Goal: Task Accomplishment & Management: Use online tool/utility

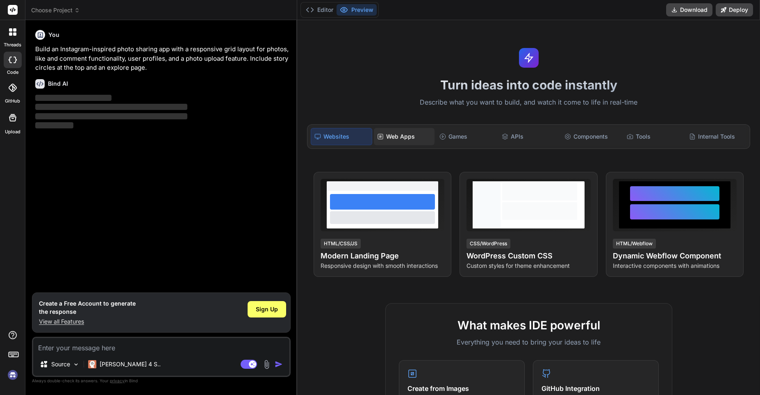
click at [387, 139] on div "Web Apps" at bounding box center [404, 136] width 61 height 17
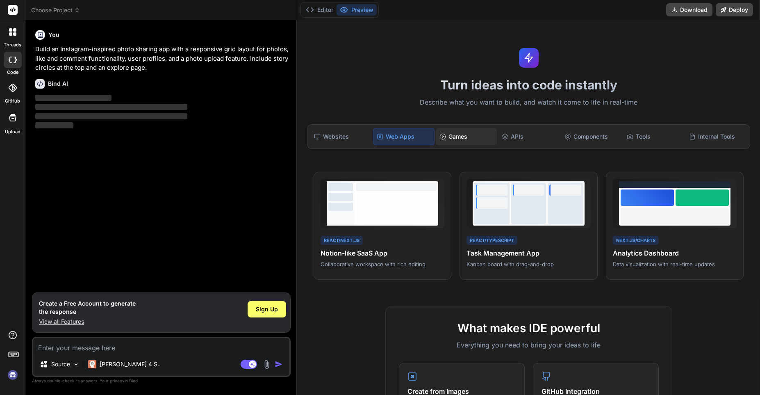
click at [459, 140] on div "Games" at bounding box center [466, 136] width 61 height 17
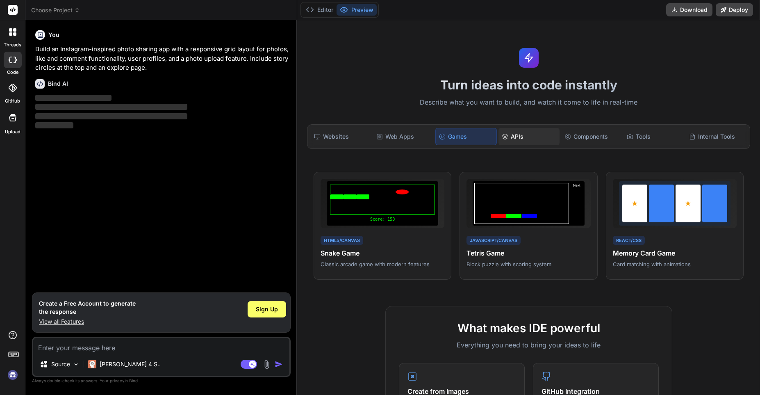
click at [515, 134] on div "APIs" at bounding box center [529, 136] width 61 height 17
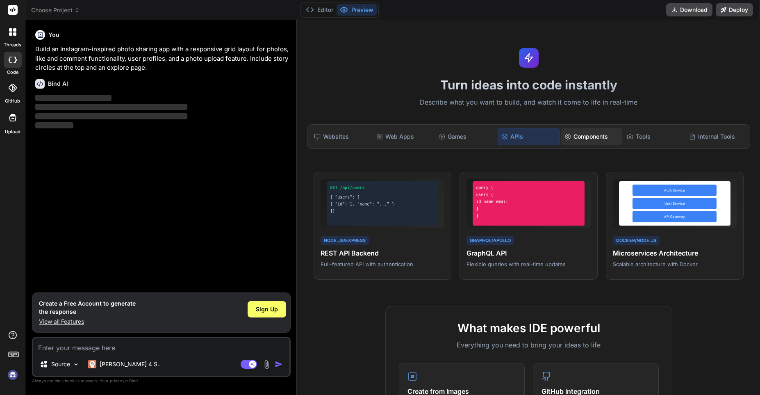
click at [577, 135] on div "Components" at bounding box center [592, 136] width 61 height 17
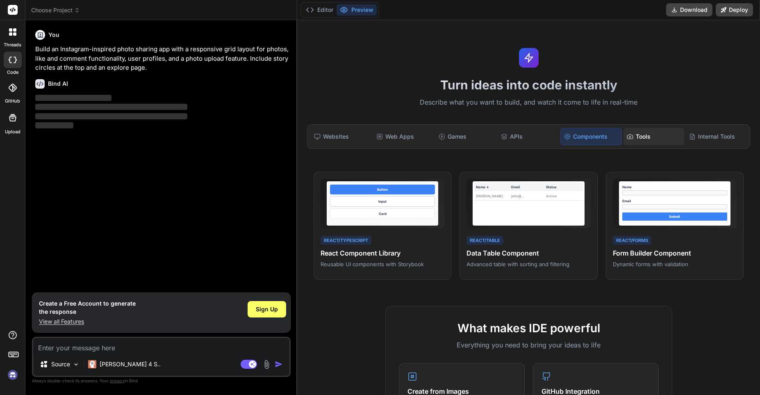
click at [647, 138] on div "Tools" at bounding box center [654, 136] width 61 height 17
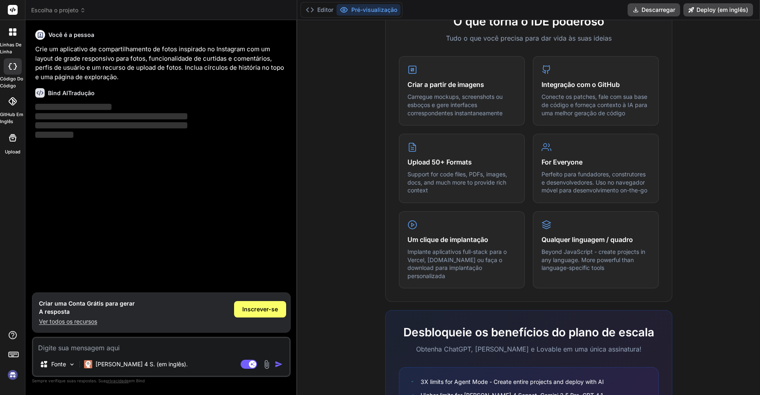
scroll to position [398, 0]
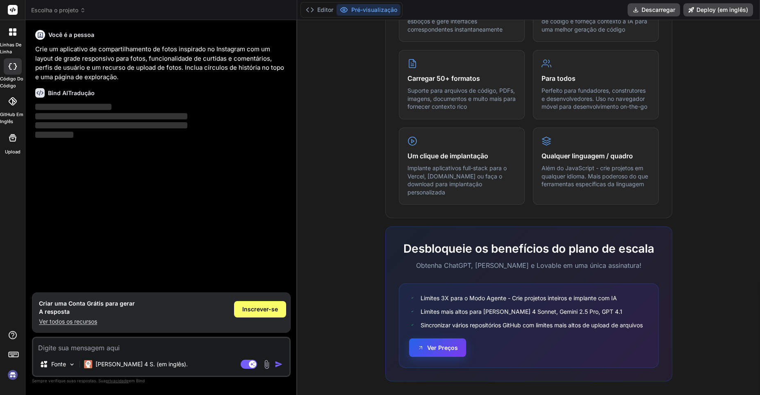
click at [427, 345] on button "Ver Preços" at bounding box center [437, 347] width 57 height 18
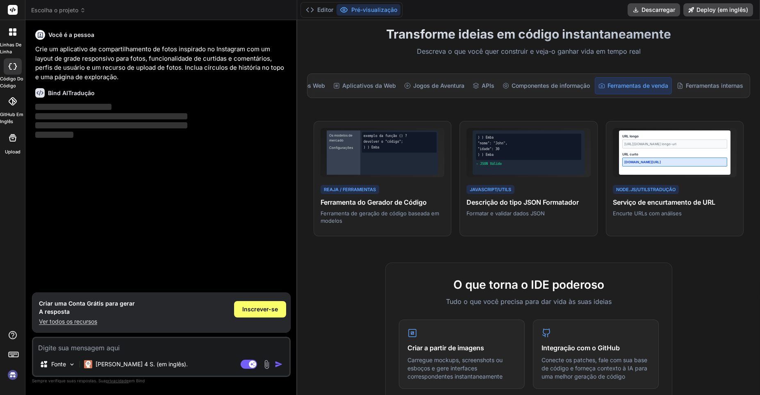
scroll to position [0, 0]
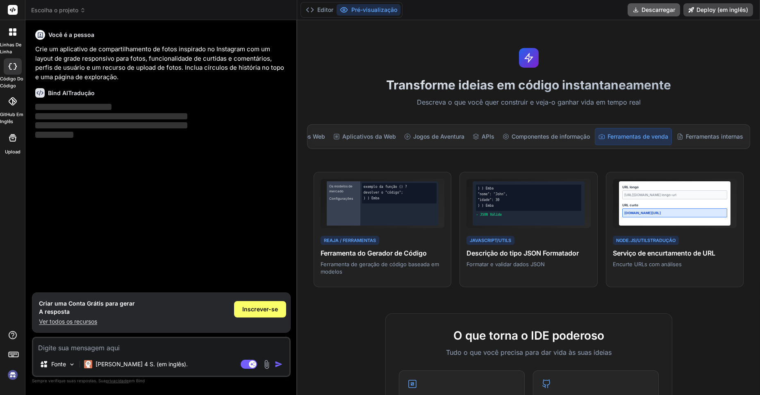
click at [657, 8] on button "Descarregar" at bounding box center [654, 9] width 53 height 13
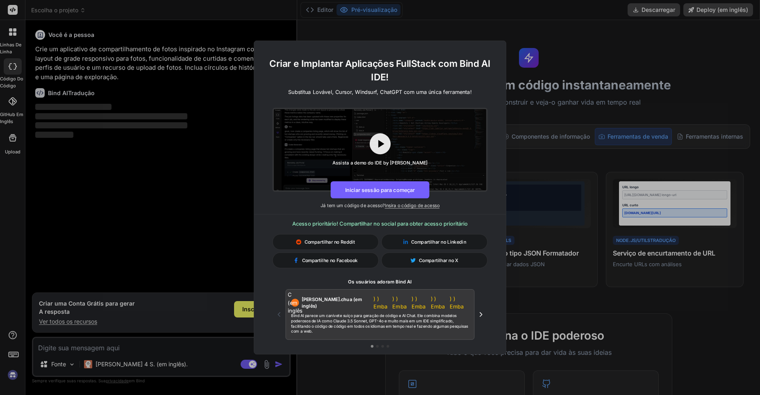
click at [188, 219] on div "Criar e Implantar Aplicações FullStack com Bind AI IDE! Substitua Lovável, Curs…" at bounding box center [380, 197] width 760 height 395
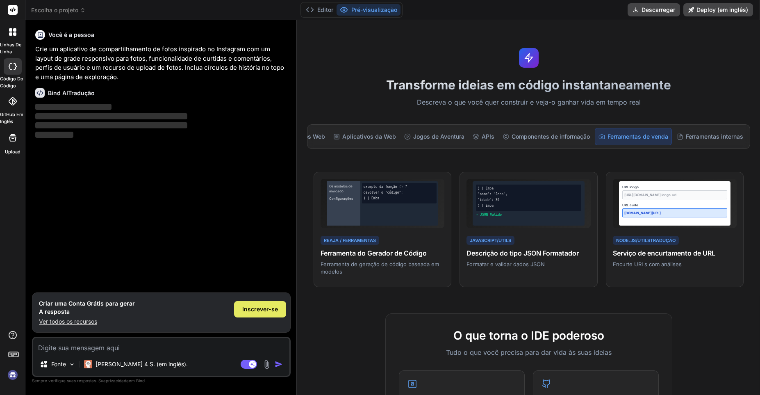
click at [259, 313] on div "Inscrever-se" at bounding box center [260, 309] width 52 height 16
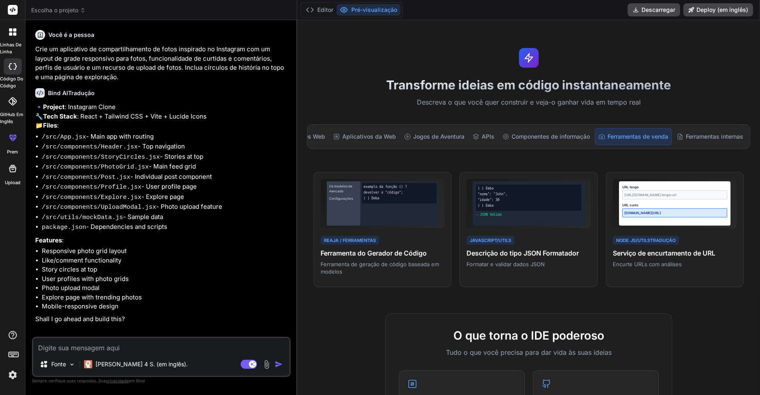
type textarea "x"
click at [265, 233] on li "package.json - Dependencies and scripts" at bounding box center [165, 227] width 247 height 10
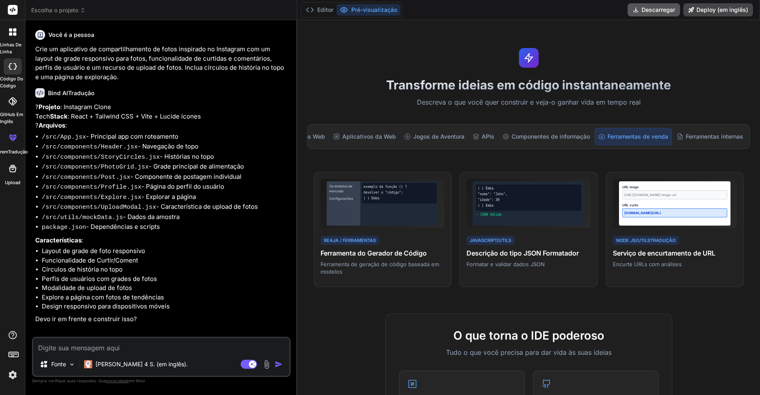
click at [659, 14] on button "Descarregar" at bounding box center [654, 9] width 53 height 13
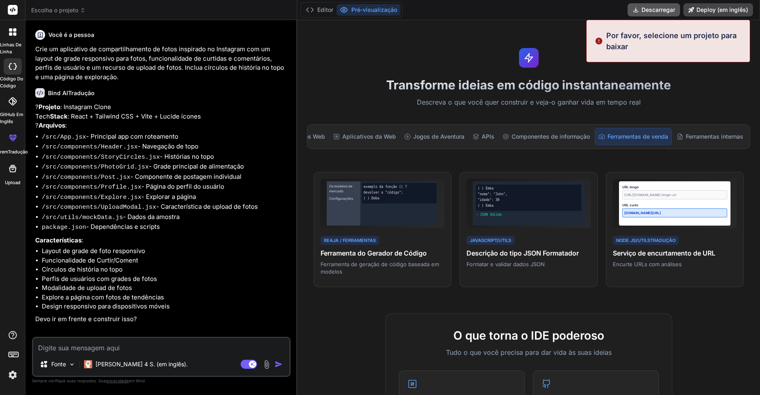
click at [659, 14] on button "Descarregar" at bounding box center [654, 9] width 53 height 13
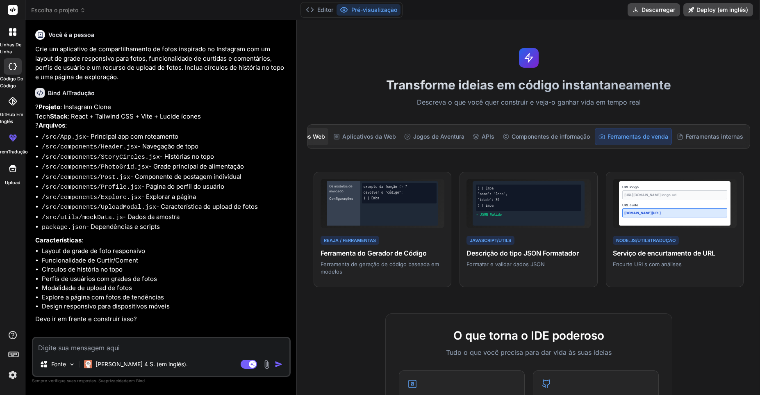
click at [327, 141] on div "Sítios e Sítios Web" at bounding box center [294, 136] width 67 height 17
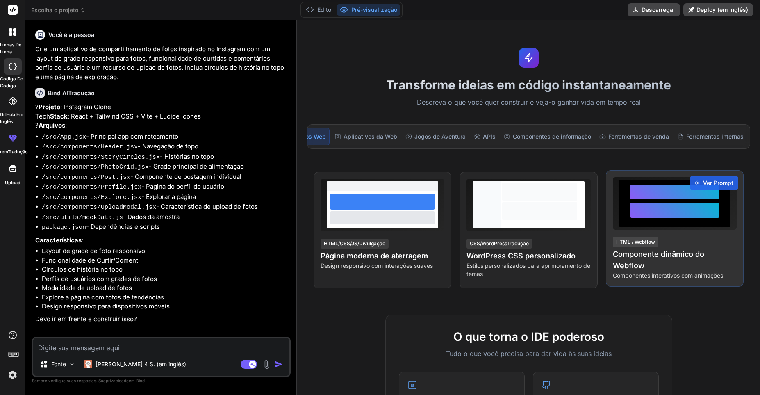
click at [701, 279] on p "Componentes interativos com animações" at bounding box center [675, 276] width 124 height 8
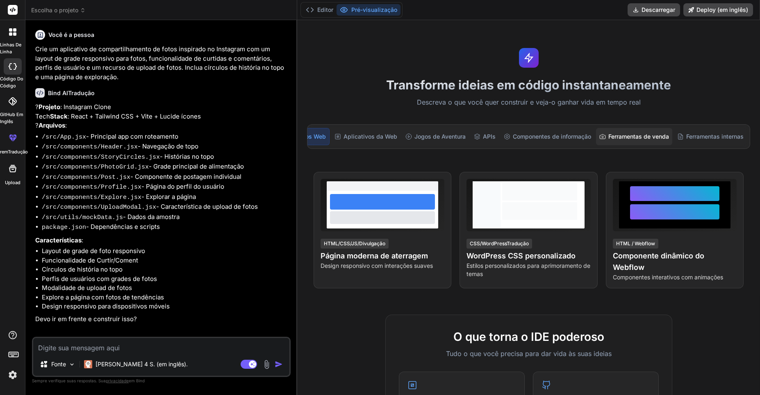
click at [632, 136] on div "Ferramentas de venda" at bounding box center [634, 136] width 76 height 17
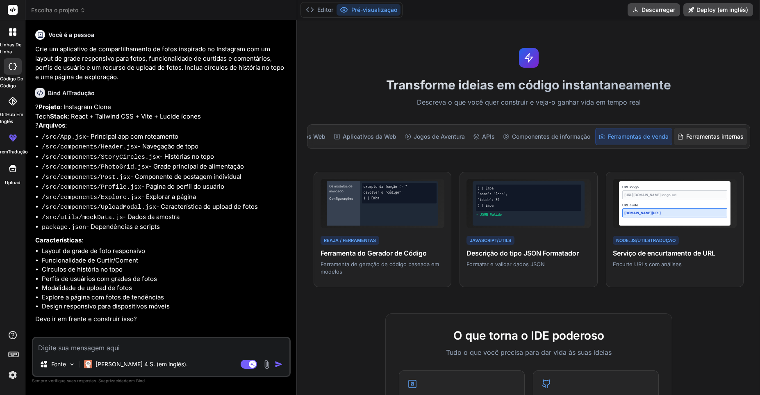
click at [703, 140] on div "Ferramentas internas" at bounding box center [710, 136] width 73 height 17
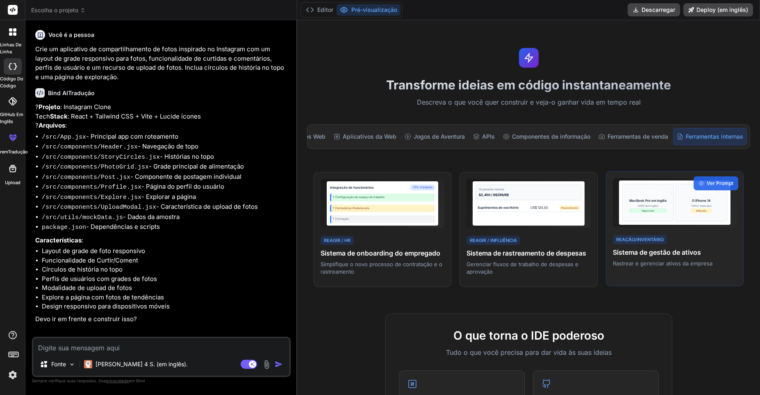
click at [708, 247] on div "Reação/Inventário Sistema de gestão de ativos Rastrear e gerenciar ativos da em…" at bounding box center [675, 251] width 124 height 34
click at [688, 228] on div ") ) Emba MacBook Pro em Inglês ?A001 (em inglês) Disponível ) ) Emba O iPhone 1…" at bounding box center [675, 229] width 138 height 116
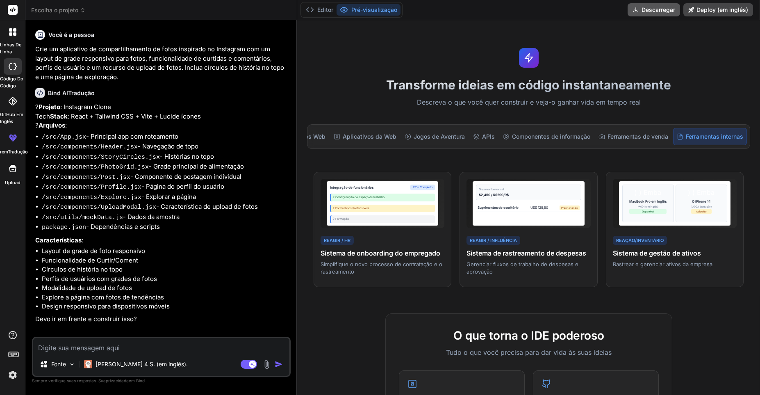
click at [639, 13] on button "Descarregar" at bounding box center [654, 9] width 53 height 13
click at [42, 11] on span "Escolha o projeto" at bounding box center [58, 10] width 55 height 8
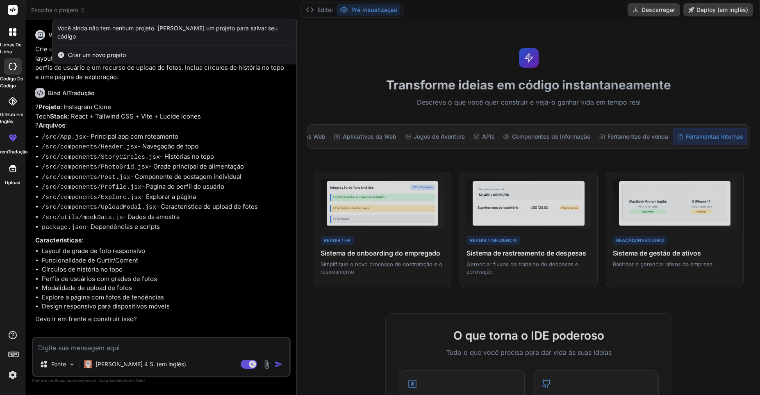
click at [82, 51] on span "Criar um novo projeto" at bounding box center [97, 55] width 58 height 8
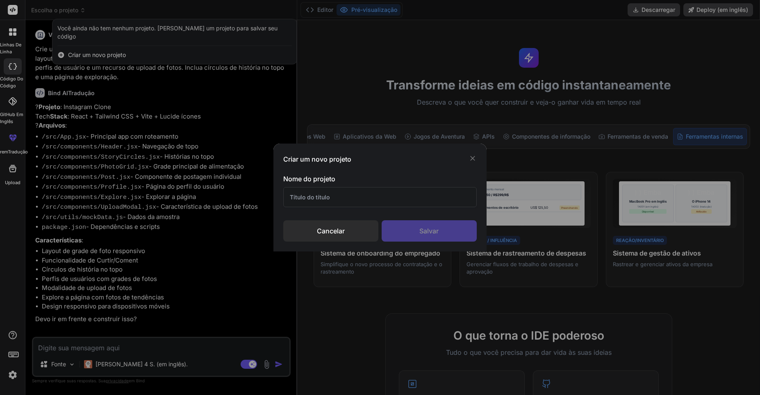
click at [359, 204] on input "text" at bounding box center [379, 197] width 193 height 20
type input "DEshbord"
click at [419, 233] on div "Salvar" at bounding box center [429, 230] width 95 height 21
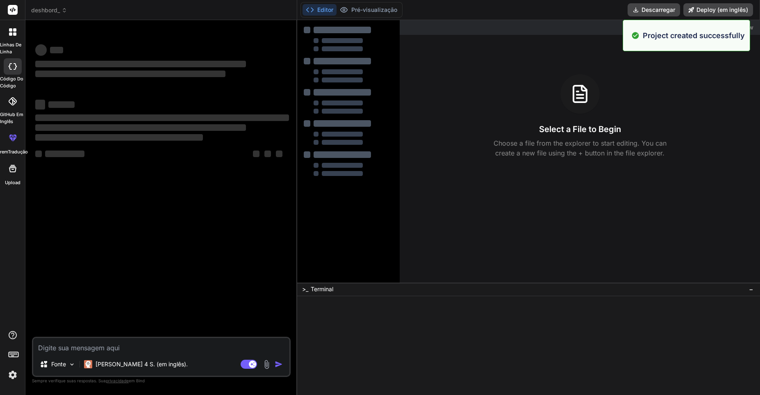
scroll to position [0, 0]
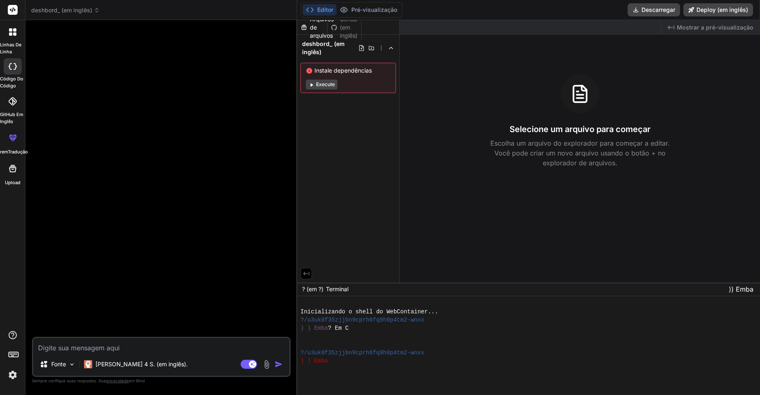
click at [331, 83] on button "Execute" at bounding box center [322, 85] width 32 height 10
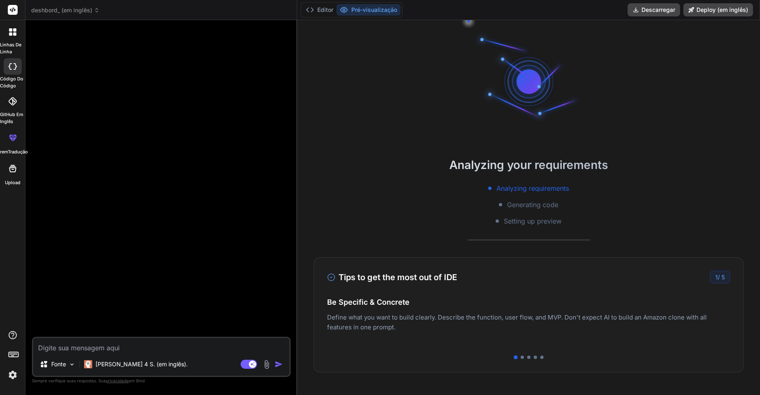
type textarea "x"
click at [116, 349] on textarea at bounding box center [161, 345] width 256 height 15
paste textarea "Dashboard de Vendas (Admin UI) Tecnologias: Next.js, Chart.js, Firebase Auth O …"
type textarea "Dashboard de Vendas (Admin UI) Tecnologias: Next.js, Chart.js, Firebase Auth O …"
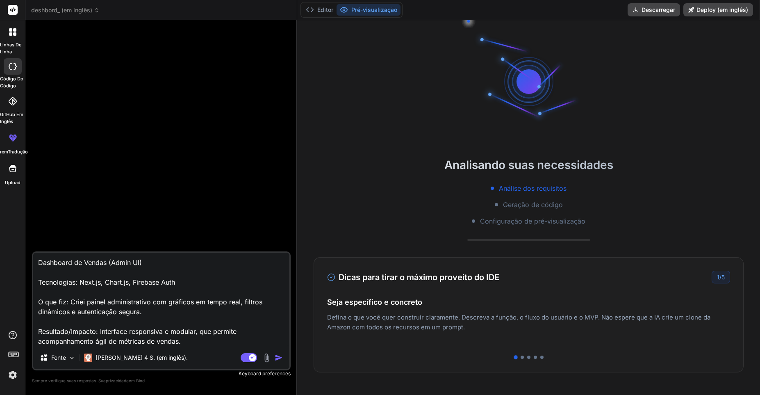
type textarea "x"
type textarea "Dashboard de Vendas (Admin UI) Tecnologias: Next.js, Chart.js, Firebase Auth O …"
click at [281, 360] on img "button" at bounding box center [279, 358] width 8 height 8
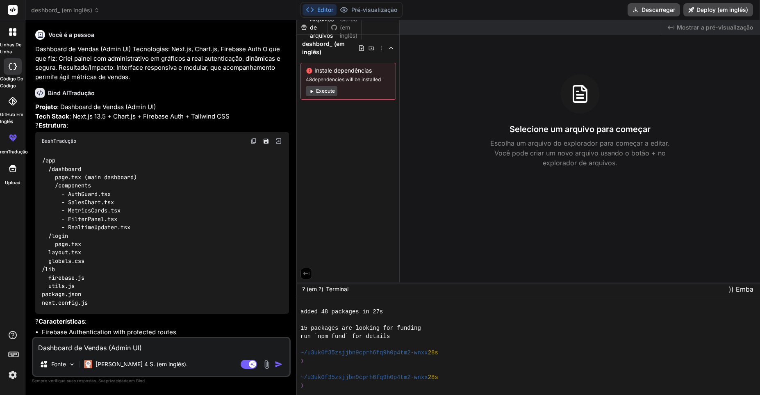
scroll to position [98, 0]
click at [278, 364] on img "button" at bounding box center [279, 364] width 8 height 8
click at [314, 90] on icon at bounding box center [311, 91] width 6 height 6
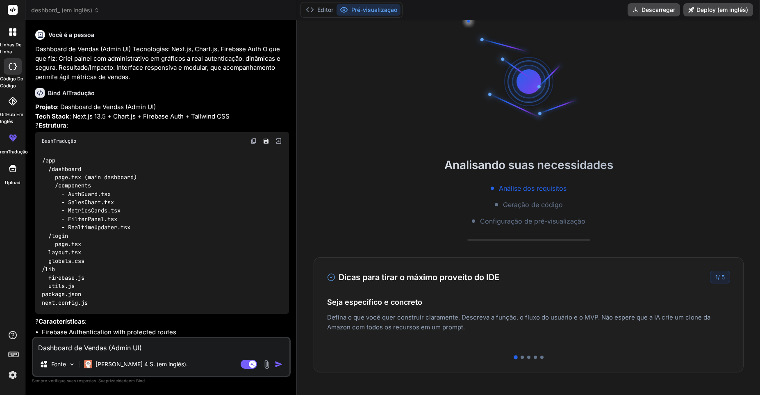
scroll to position [139, 0]
click at [253, 118] on p "Projeto : Dashboard de Vendas (Admin UI) Tech Stack : Next.js 13.5 + Chart.js +…" at bounding box center [162, 117] width 254 height 28
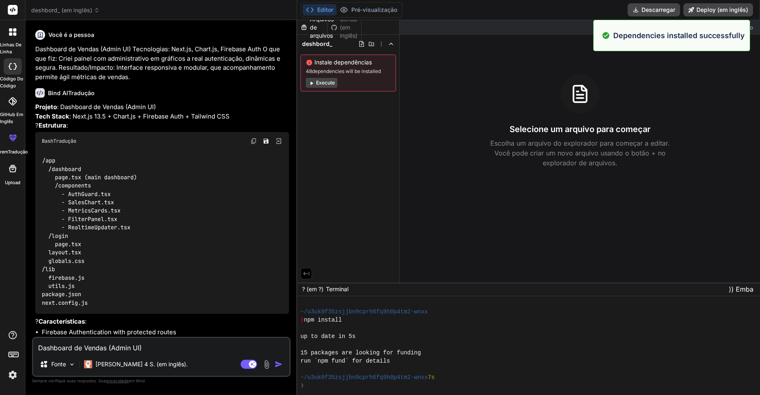
scroll to position [221, 0]
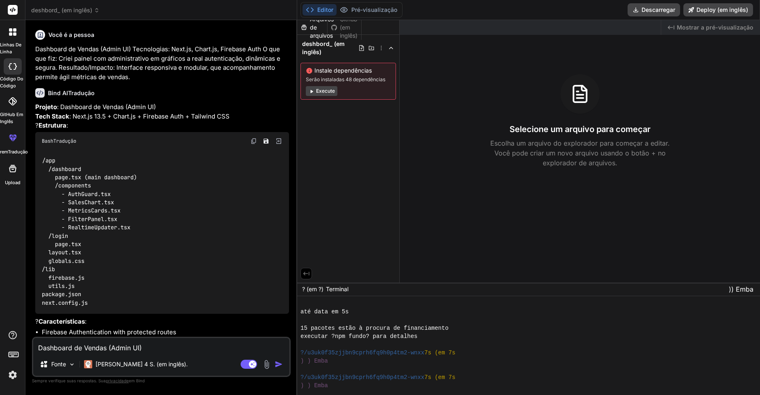
click at [148, 352] on textarea "Dashboard de Vendas (Admin UI) Tecnologias: Next.js, Chart.js, Firebase Auth O …" at bounding box center [161, 345] width 256 height 15
click at [316, 93] on button "Execute" at bounding box center [322, 91] width 32 height 10
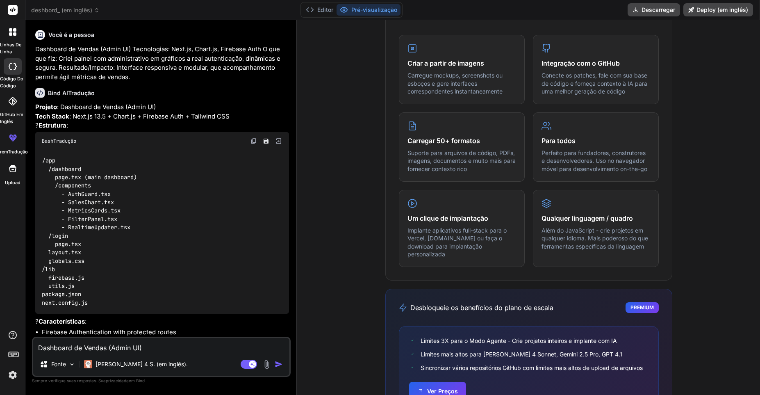
scroll to position [320, 0]
type textarea "x"
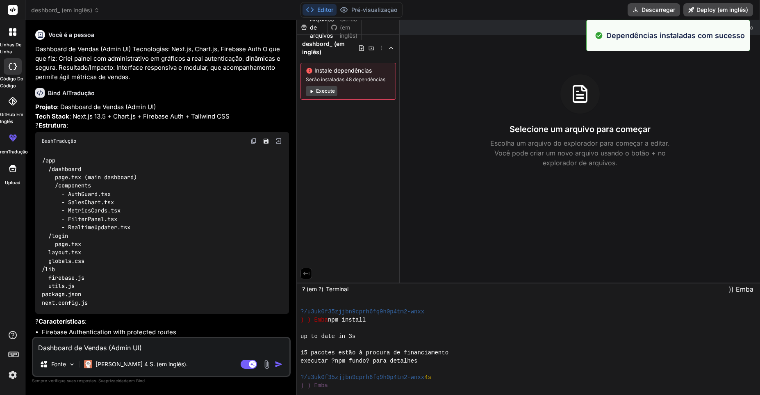
drag, startPoint x: 760, startPoint y: 121, endPoint x: 752, endPoint y: 161, distance: 41.0
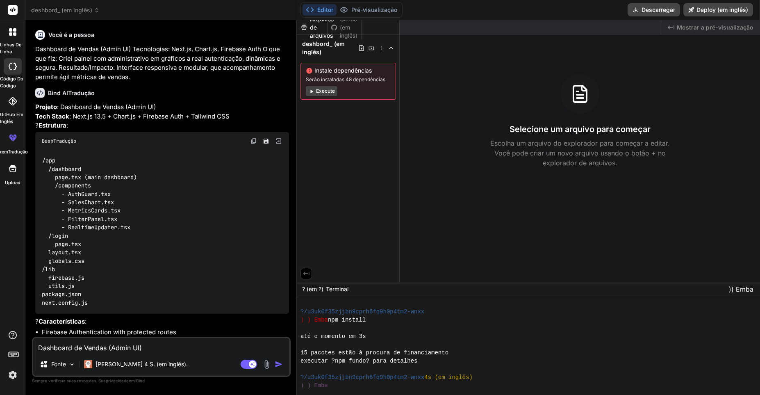
click at [146, 354] on div "Dashboard de Vendas (Admin UI) Tecnologias: Next.js, Chart.js, Firebase Auth O …" at bounding box center [161, 357] width 259 height 40
click at [137, 356] on div "Dashboard de Vendas (Admin UI) Tecnologias: Next.js, Chart.js, Firebase Auth O …" at bounding box center [161, 357] width 259 height 40
click at [121, 350] on textarea "Dashboard de Vendas (Admin UI) Tecnologias: Next.js, Chart.js, Firebase Auth O …" at bounding box center [161, 345] width 256 height 15
type textarea "c"
type textarea "x"
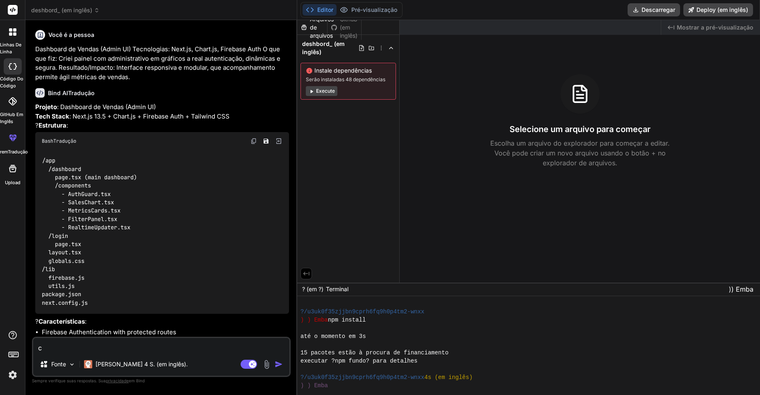
type textarea "co"
type textarea "x"
type textarea "cor"
type textarea "x"
type textarea "corr"
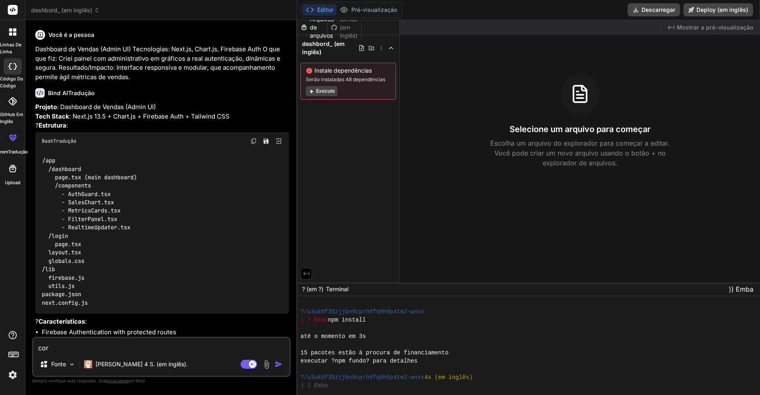
type textarea "x"
type textarea "corri"
type textarea "x"
type textarea "corrij"
type textarea "x"
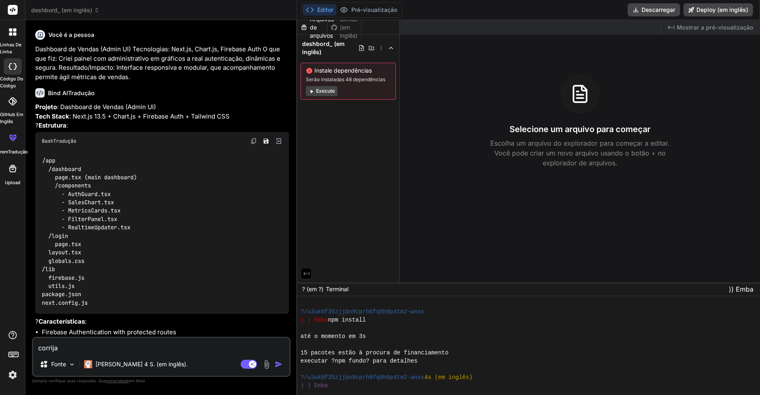
type textarea "corrija"
type textarea "x"
type textarea "corrija t"
type textarea "x"
type textarea "corrija to"
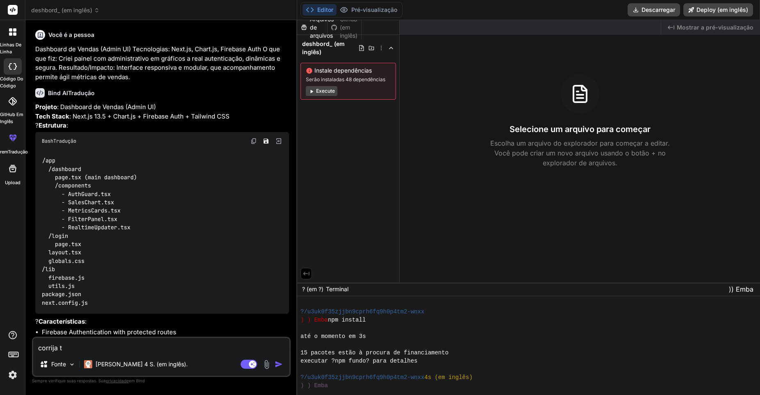
type textarea "x"
type textarea "corrija tod"
type textarea "x"
type textarea "corrija todo"
type textarea "x"
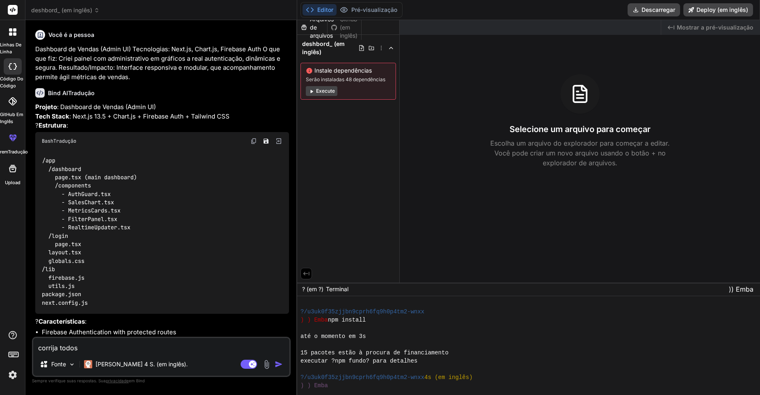
type textarea "corrija todos"
type textarea "x"
type textarea "corrija todos o"
type textarea "x"
type textarea "corrija todos os"
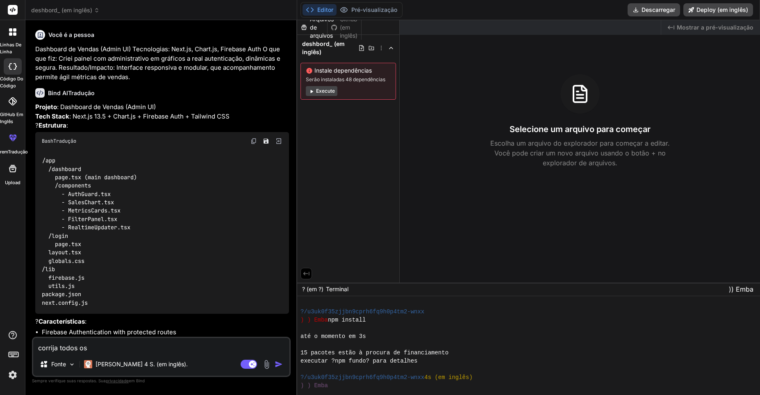
type textarea "x"
type textarea "corrija todos os e"
type textarea "x"
type textarea "corrija todos os er"
type textarea "x"
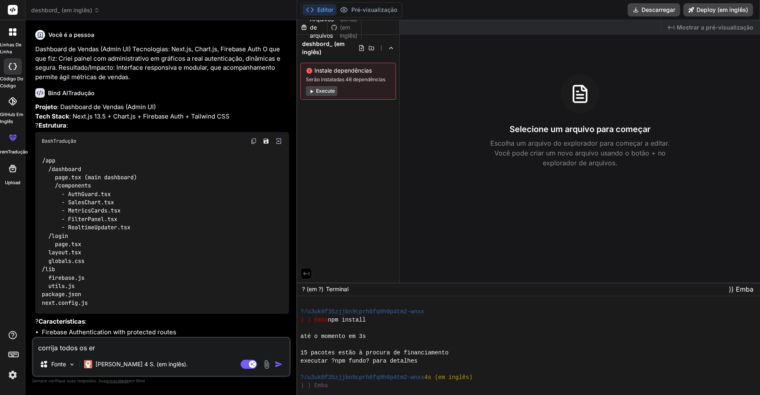
type textarea "corrija todos os err"
type textarea "x"
type textarea "corrija todos os erro"
type textarea "x"
type textarea "corrija todos os erros"
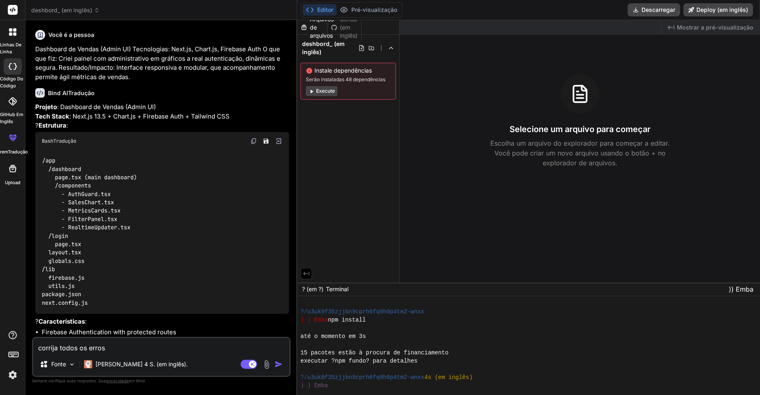
type textarea "x"
type textarea "corrija todos os erros"
click at [342, 390] on div at bounding box center [528, 345] width 463 height 99
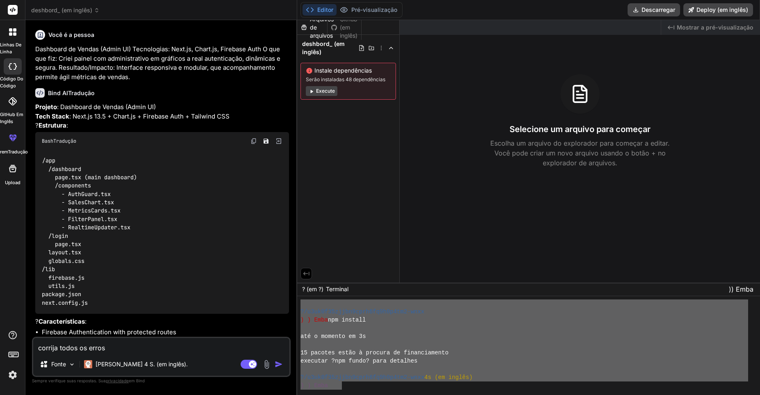
drag, startPoint x: 342, startPoint y: 388, endPoint x: 296, endPoint y: 305, distance: 95.3
click at [296, 305] on div "Linhas de linha Código do código GitHub em Inglês PremTradução Upload deshbord_…" at bounding box center [380, 197] width 760 height 395
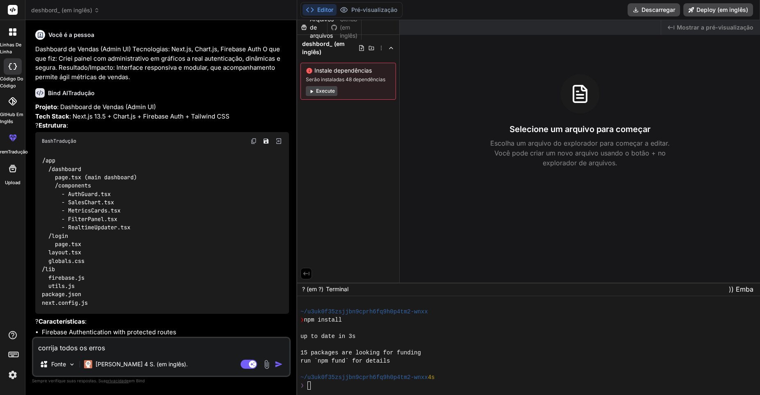
click at [130, 347] on textarea "corrija todos os erros" at bounding box center [161, 345] width 256 height 15
type textarea "x"
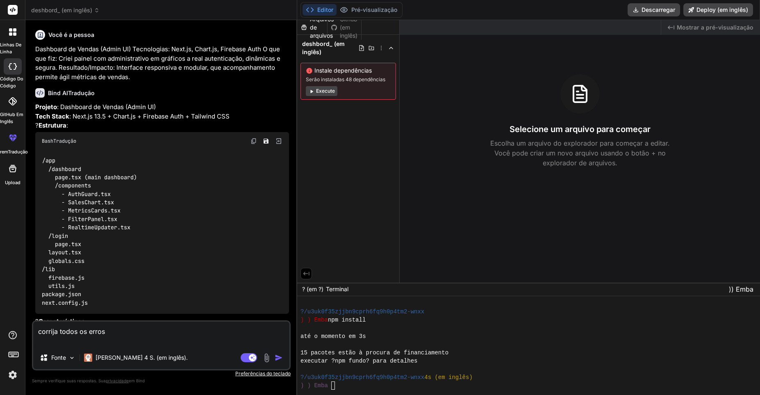
type textarea "corrija todos os erros"
type textarea "x"
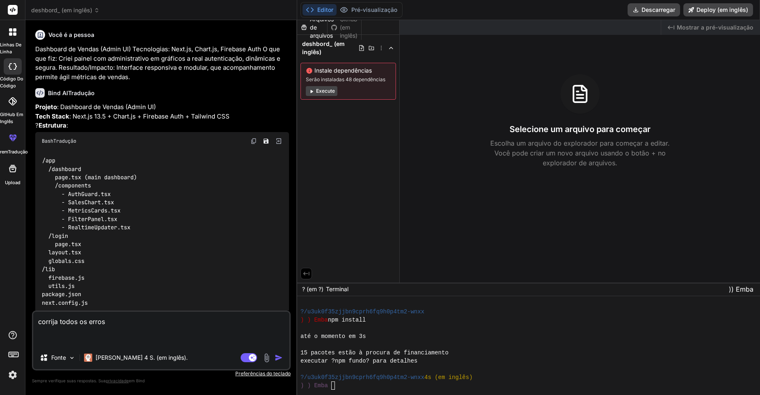
paste textarea "Dashboard de Vendas (Admin UI) Tecnologias: Next.js, Chart.js, Firebase Auth O …"
type textarea "corrija todos os erros Dashboard de Vendas (Admin UI) Tecnologias: Next.js, Cha…"
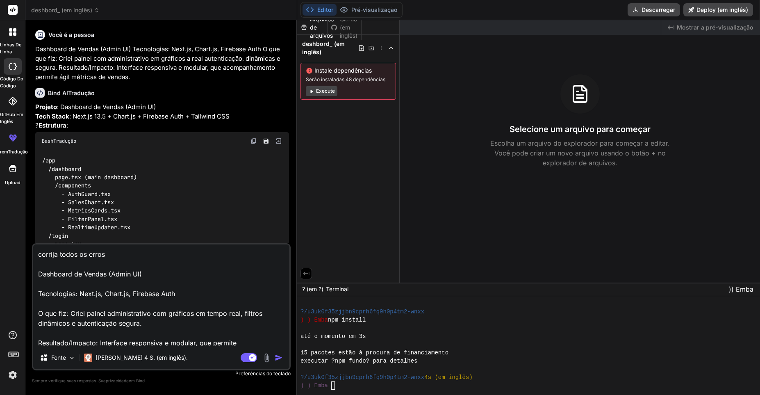
scroll to position [11, 0]
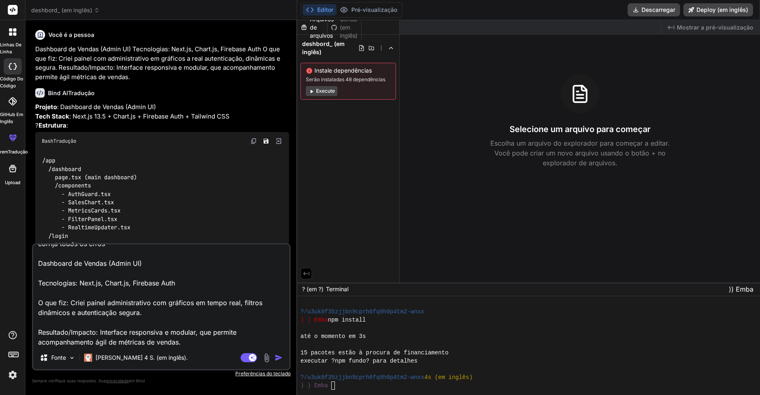
type textarea "x"
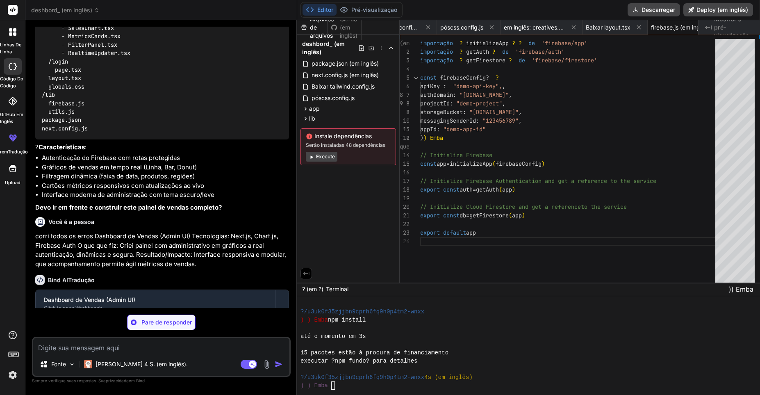
scroll to position [0, 209]
type textarea "x"
click at [743, 288] on span ") Emba" at bounding box center [743, 289] width 22 height 8
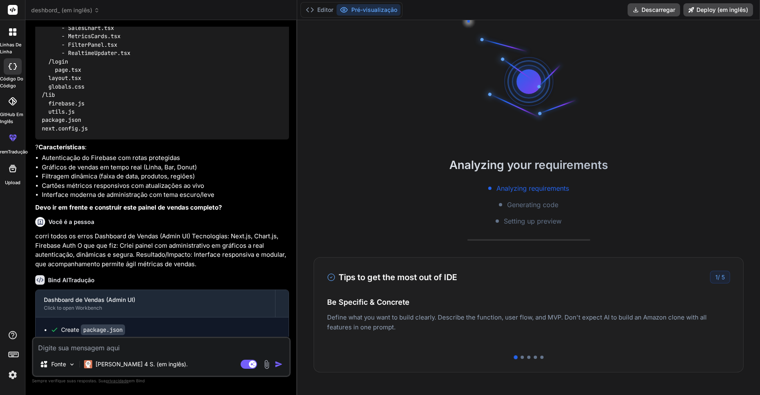
scroll to position [0, 792]
click at [276, 160] on div "Projeto : Dashboard de Vendas (Admin UI) Tech Stack : Next.js 13.5 + Chart.js +…" at bounding box center [162, 70] width 254 height 284
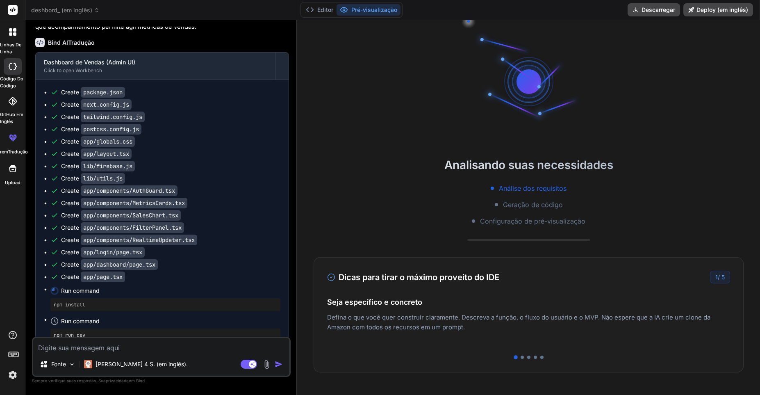
scroll to position [447, 0]
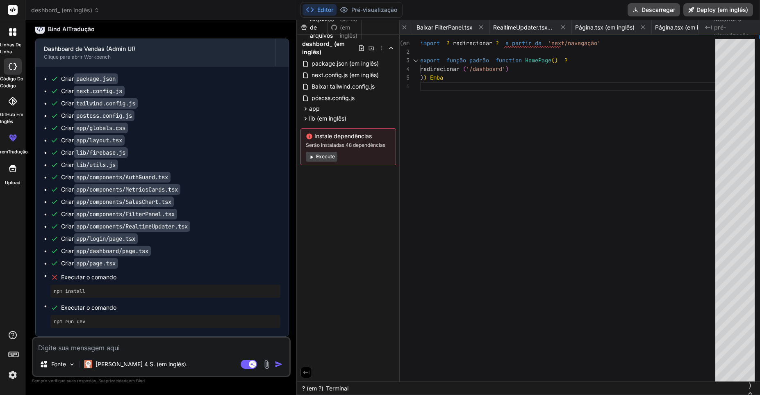
click at [320, 158] on button "Execute" at bounding box center [322, 157] width 32 height 10
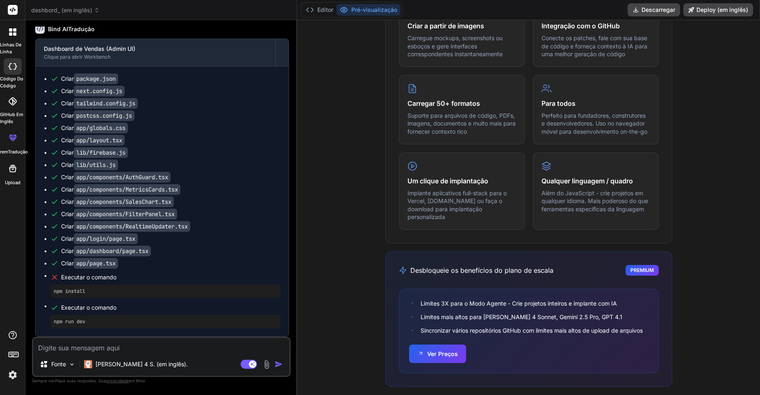
scroll to position [0, 0]
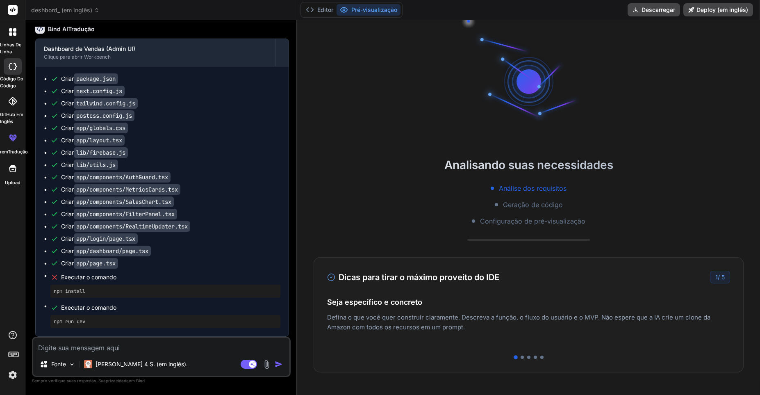
click at [70, 290] on pre "npm install" at bounding box center [166, 291] width 224 height 7
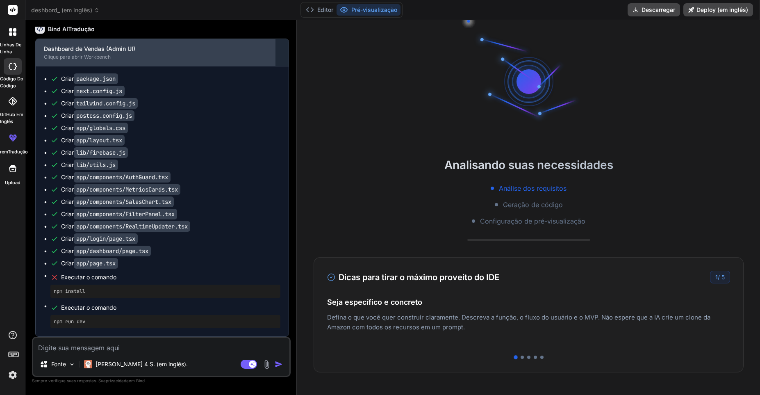
click at [226, 47] on div "Dashboard de Vendas (Admin UI)" at bounding box center [155, 49] width 223 height 8
click at [139, 45] on div "Dashboard de Vendas (Admin UI)" at bounding box center [155, 49] width 223 height 8
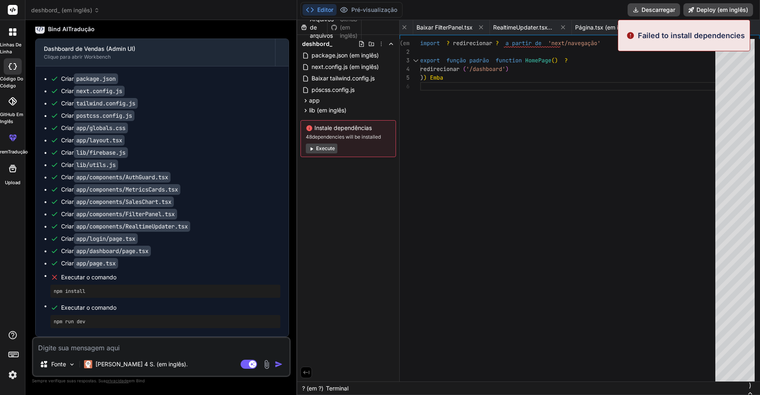
type textarea "x"
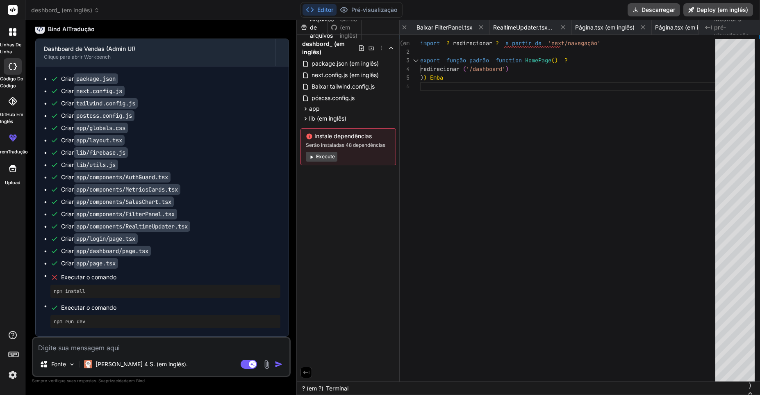
scroll to position [0, 792]
click at [180, 352] on textarea at bounding box center [161, 345] width 256 height 15
type textarea "n"
type textarea "x"
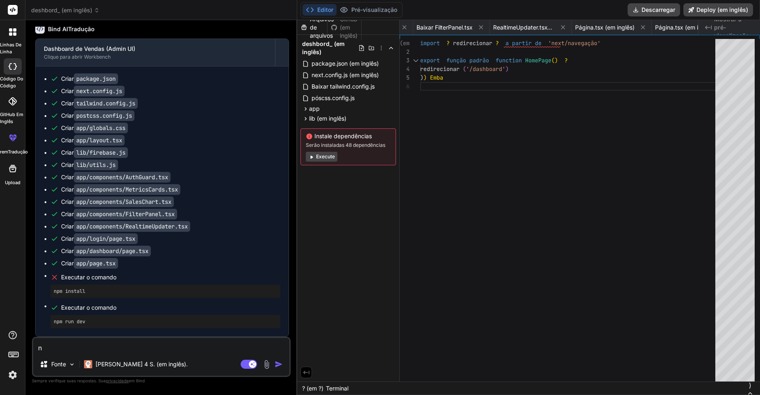
type textarea "na"
type textarea "x"
type textarea "nao"
type textarea "x"
type textarea "nao"
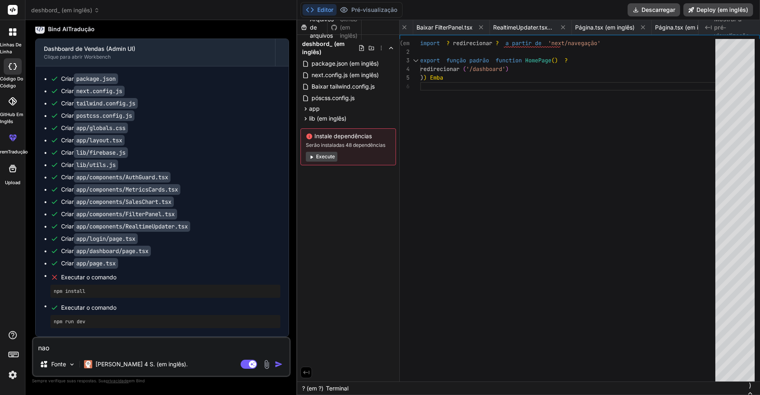
type textarea "x"
type textarea "nao c"
type textarea "x"
type textarea "nao co"
type textarea "x"
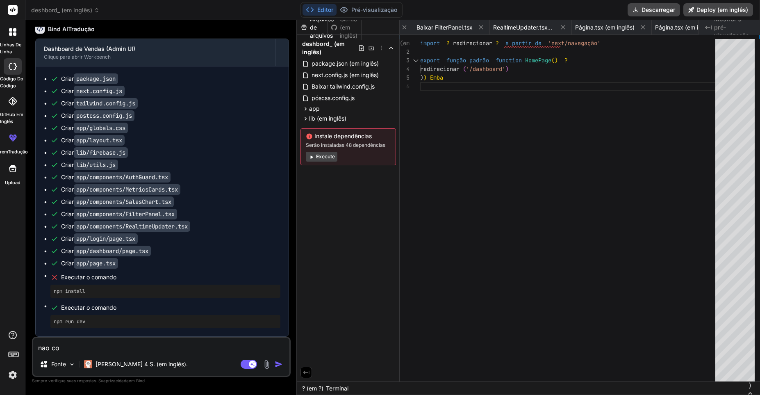
type textarea "nao con"
type textarea "x"
type textarea "nao cons"
type textarea "x"
type textarea "nao consi"
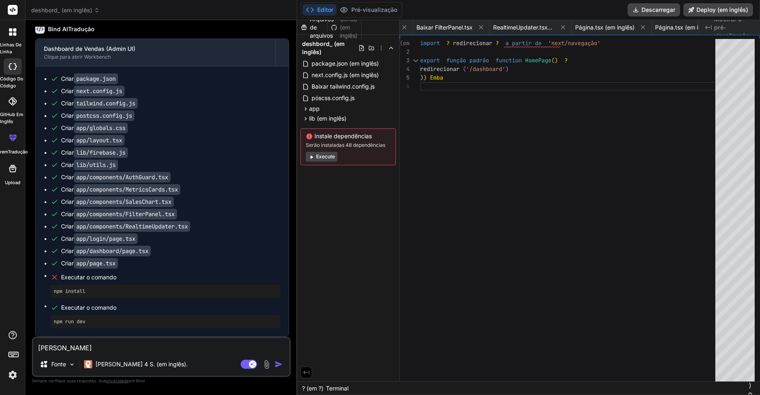
type textarea "x"
type textarea "nao consig"
type textarea "x"
type textarea "nao consigo"
type textarea "x"
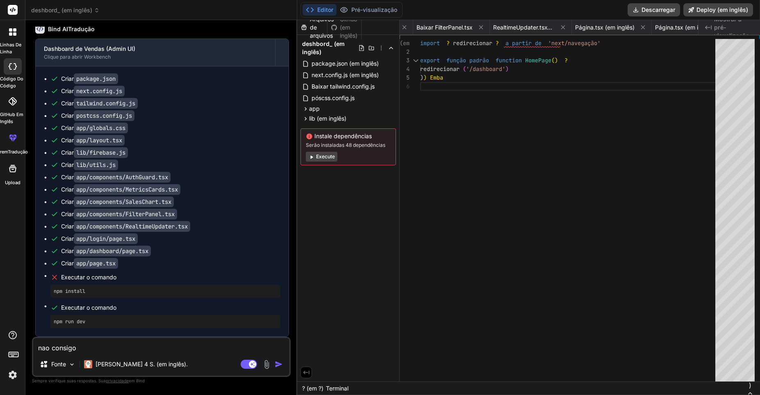
type textarea "nao consigo"
type textarea "x"
type textarea "nao consigo v"
type textarea "x"
type textarea "nao consigo ve"
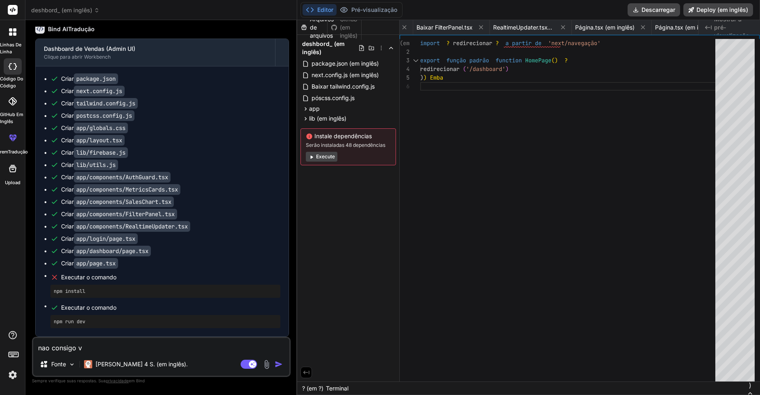
type textarea "x"
type textarea "nao consigo ver"
type textarea "x"
type textarea "nao consigo ver"
type textarea "x"
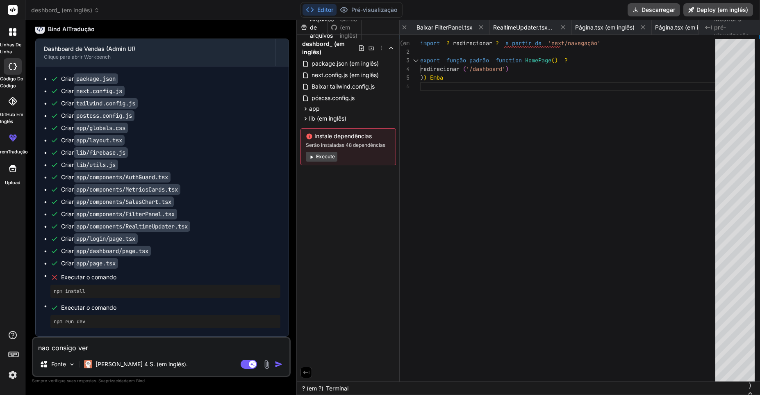
type textarea "nao consigo ver o"
type textarea "x"
type textarea "nao consigo ver o"
type textarea "x"
type textarea "nao consigo ver o p"
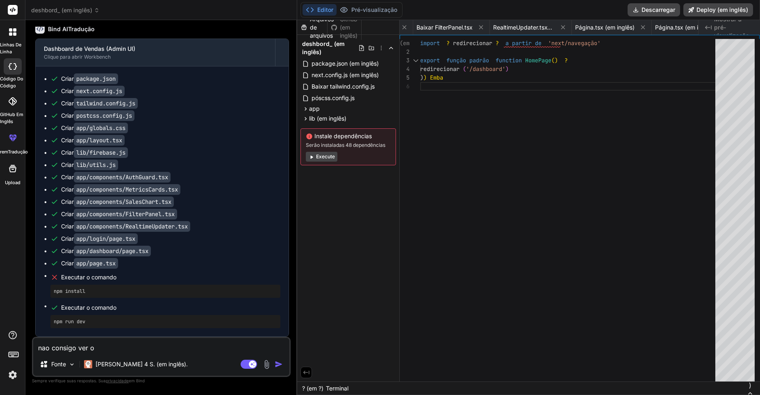
type textarea "x"
type textarea "nao consigo ver o pr"
type textarea "x"
type textarea "nao consigo ver o pre"
type textarea "x"
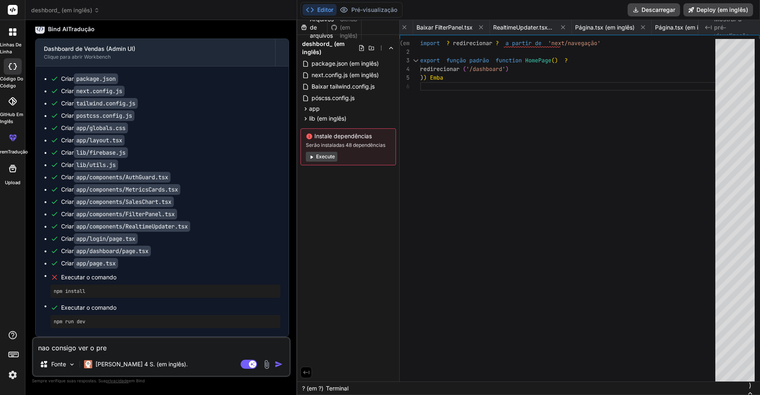
type textarea "nao consigo ver o prev"
type textarea "x"
type textarea "nao consigo ver o previ"
type textarea "x"
type textarea "nao consigo ver o previw"
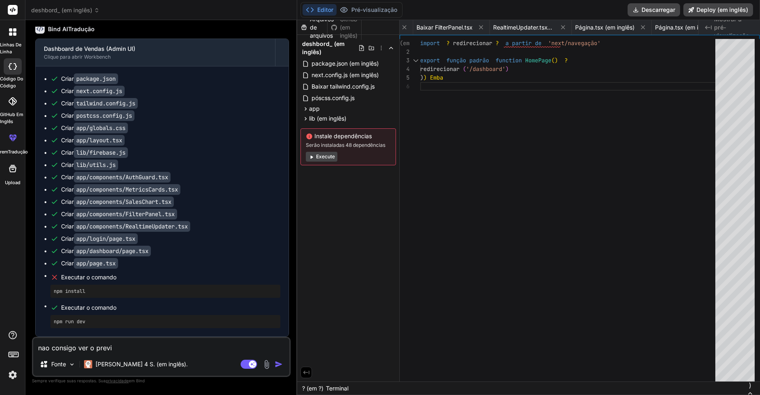
type textarea "x"
type textarea "nao consigo ver o previw"
type textarea "x"
type textarea "nao consigo ver o previw e"
type textarea "x"
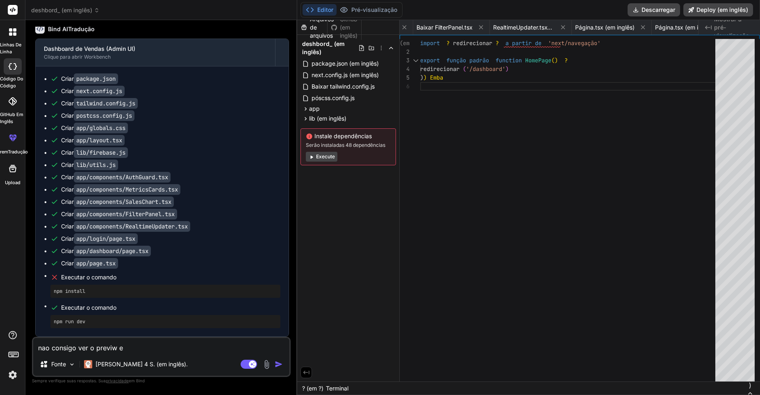
type textarea "nao consigo ver o previw e"
type textarea "x"
type textarea "nao consigo ver o previw e e"
type textarea "x"
type textarea "nao consigo ver o previw e es"
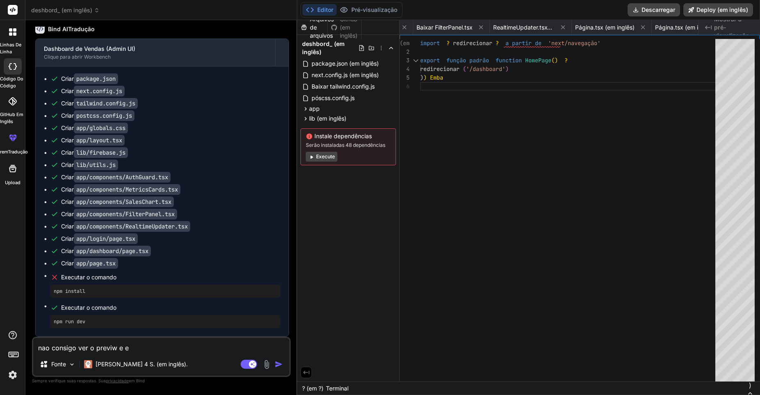
type textarea "x"
type textarea "nao consigo ver o previw e est"
type textarea "x"
type textarea "nao consigo ver o previw e esta"
type textarea "x"
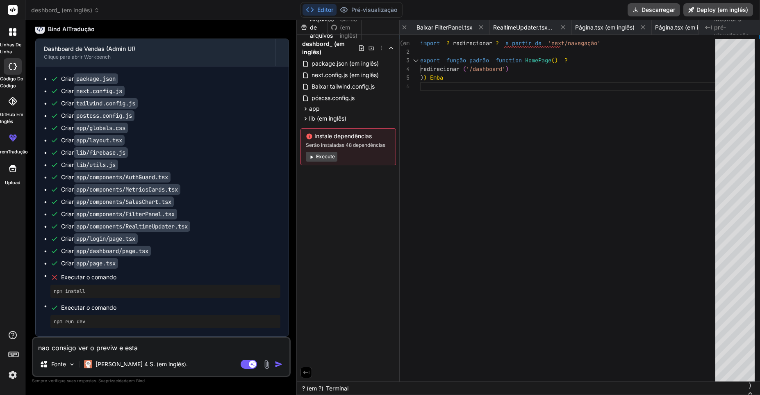
type textarea "nao consigo ver o previw e esta"
type textarea "x"
type textarea "nao consigo ver o previw e esta p"
type textarea "x"
type textarea "nao consigo ver o previw e esta pe"
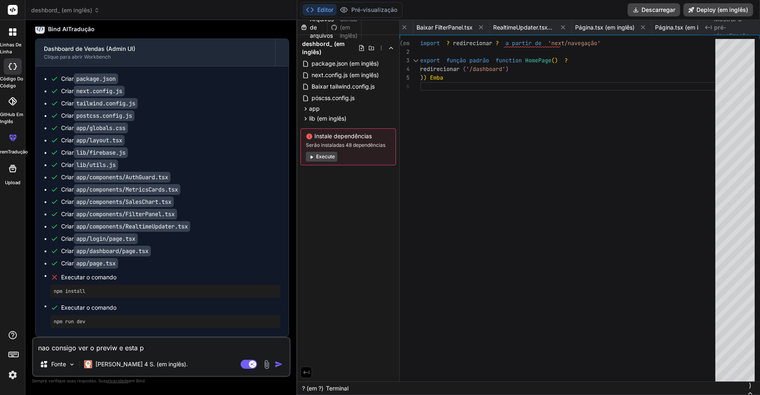
type textarea "x"
type textarea "nao consigo ver o previw e esta ped"
type textarea "x"
type textarea "nao consigo ver o previw e esta pedi"
type textarea "x"
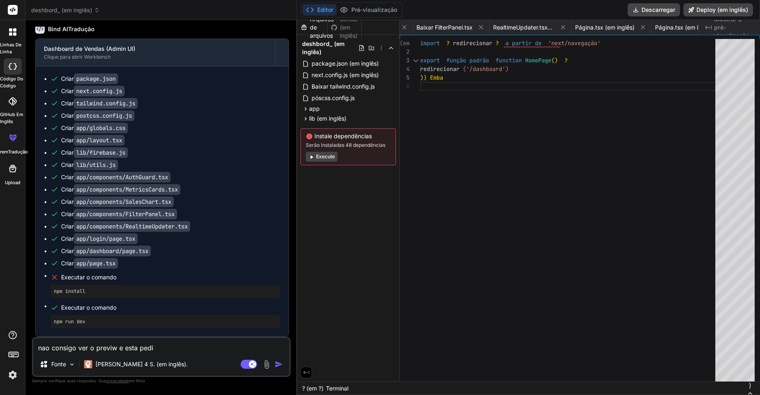
type textarea "nao consigo ver o previw e esta pedin"
type textarea "x"
type textarea "nao consigo ver o previw e esta pedind"
type textarea "x"
type textarea "nao consigo ver o previw e esta pedindo"
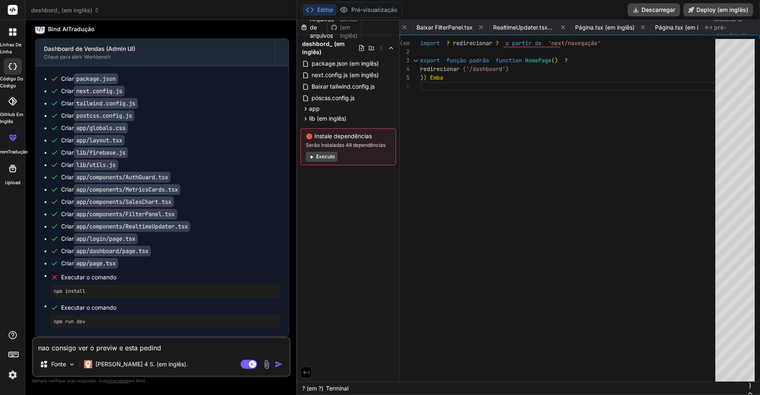
type textarea "x"
type textarea "nao consigo ver o previw e esta pedindo"
type textarea "x"
drag, startPoint x: 315, startPoint y: 137, endPoint x: 392, endPoint y: 148, distance: 77.0
click at [392, 148] on div "Instale dependências Serão instaladas 48 dependências Execute" at bounding box center [349, 146] width 96 height 37
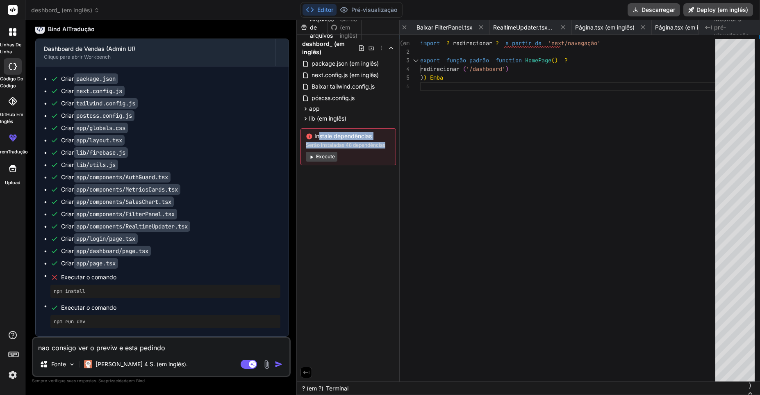
click at [392, 148] on div "Instale dependências Serão instaladas 48 dependências Execute" at bounding box center [349, 146] width 96 height 37
drag, startPoint x: 392, startPoint y: 148, endPoint x: 306, endPoint y: 133, distance: 86.6
click at [306, 133] on div "Instale dependências Serão instaladas 48 dependências Execute" at bounding box center [349, 146] width 96 height 37
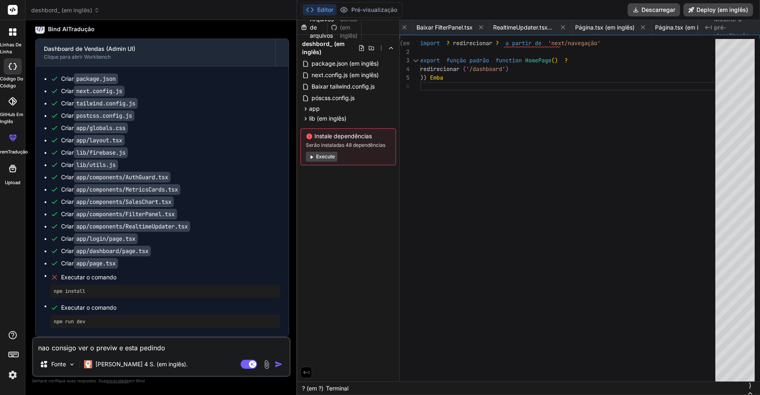
copy icon
click at [187, 349] on textarea "nao consigo ver o previw e esta pedindo" at bounding box center [161, 345] width 256 height 15
paste textarea "Instale dependênciasSerão instaladas 48 dependências"
type textarea "nao consigo ver o previw e esta pedindo Instale dependênciasSerão instaladas 48…"
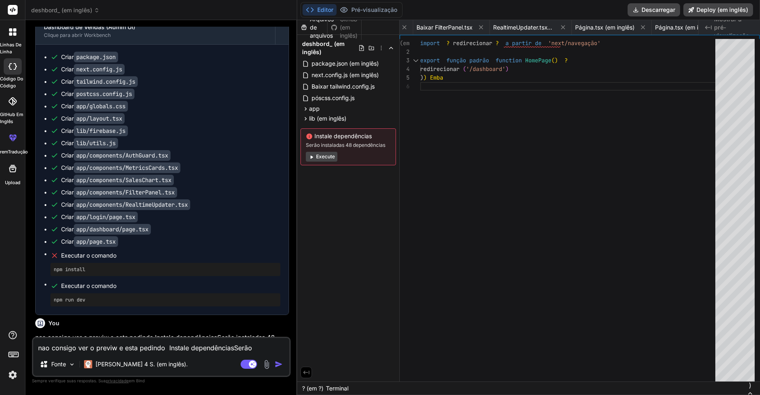
type textarea "x"
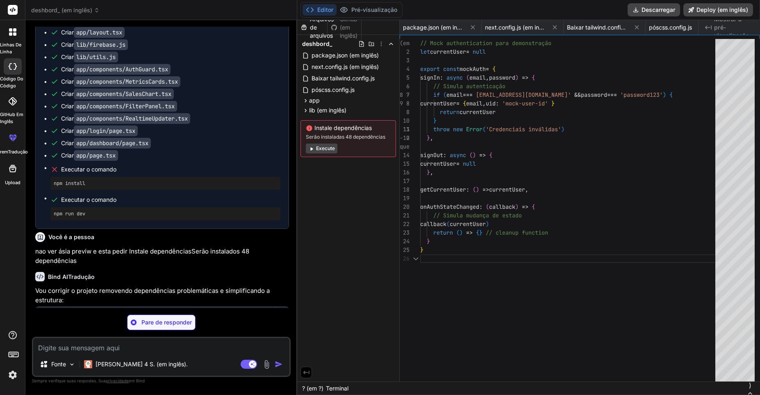
scroll to position [0, 966]
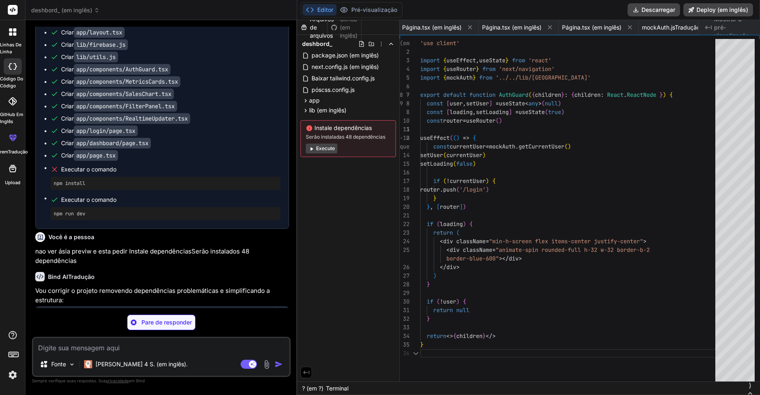
type textarea "x"
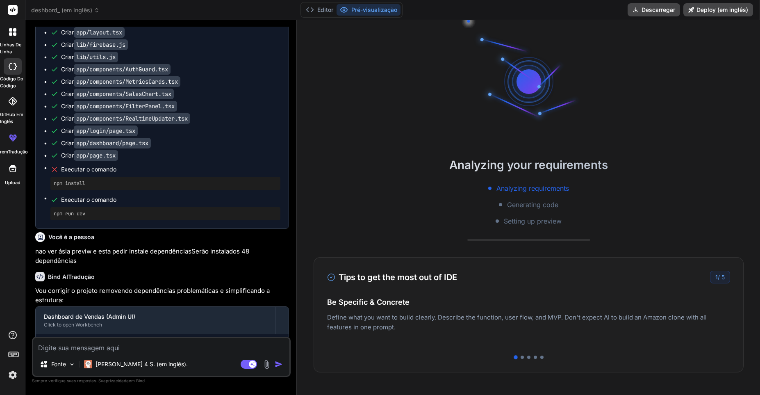
scroll to position [0, 831]
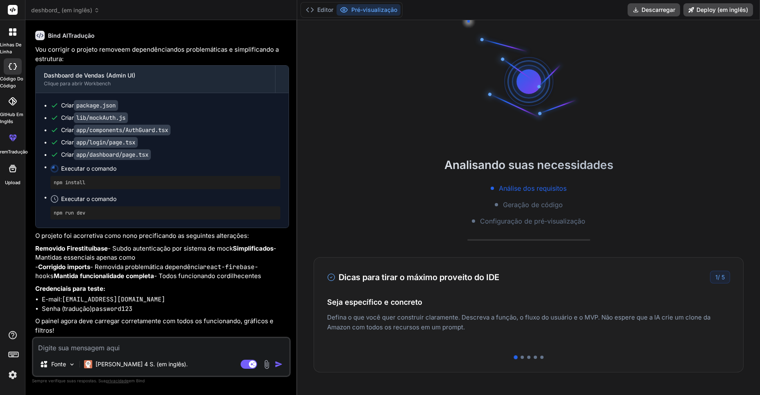
scroll to position [807, 0]
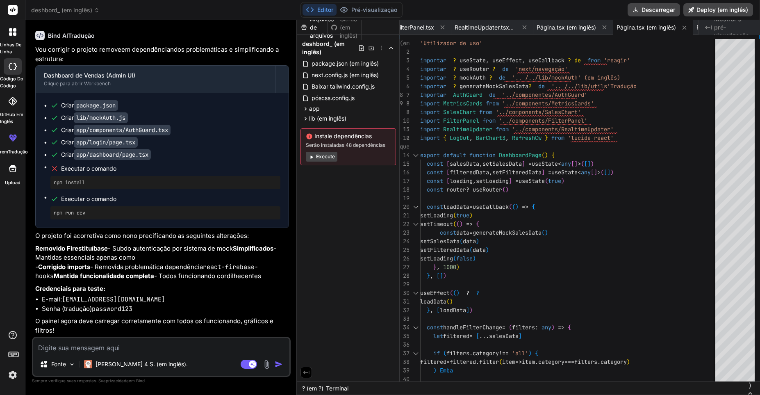
click at [274, 284] on p "Credenciais para teste:" at bounding box center [162, 288] width 254 height 9
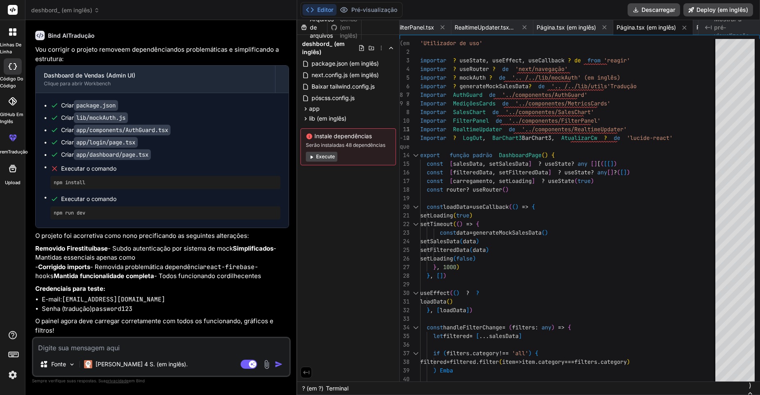
click at [271, 281] on div "Vou corrigir o projeto removeem dependênciandos problemáticas e simplificando a…" at bounding box center [162, 190] width 254 height 290
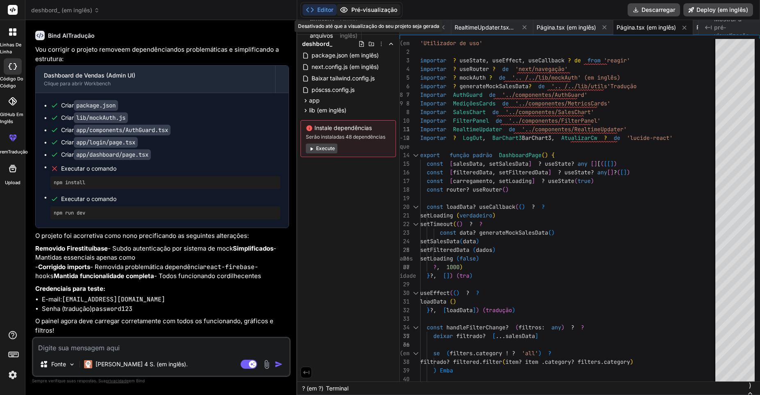
scroll to position [0, 831]
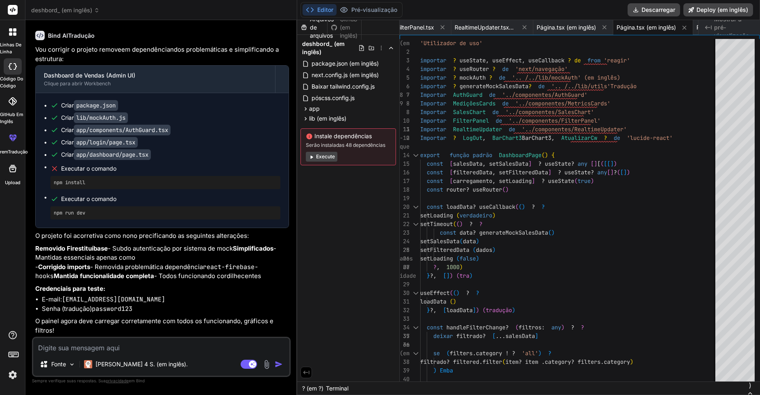
click at [344, 22] on div "Github (em inglês)" at bounding box center [345, 27] width 34 height 25
click at [718, 13] on button "Deploy (em inglês)" at bounding box center [719, 9] width 70 height 13
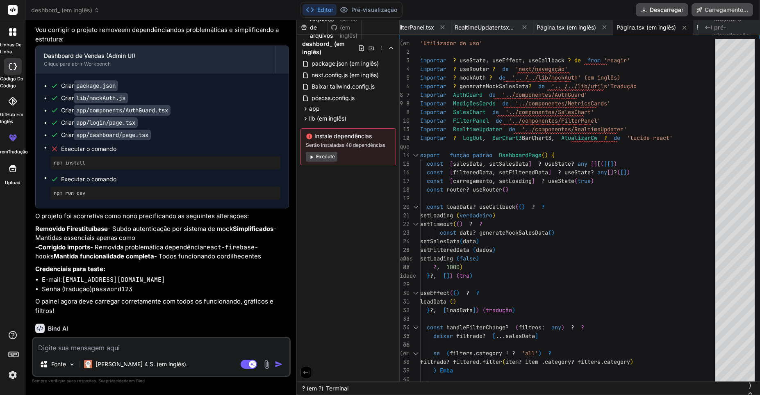
scroll to position [794, 0]
type textarea "x"
click at [107, 348] on textarea at bounding box center [161, 345] width 256 height 15
type textarea "v"
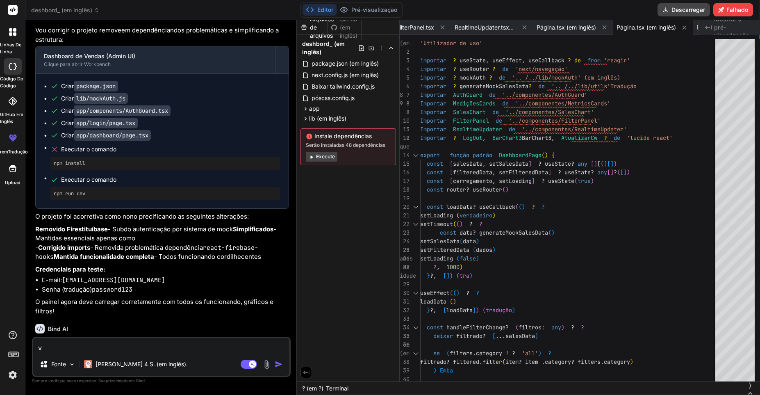
type textarea "x"
type textarea "va"
type textarea "x"
type textarea "vam"
type textarea "x"
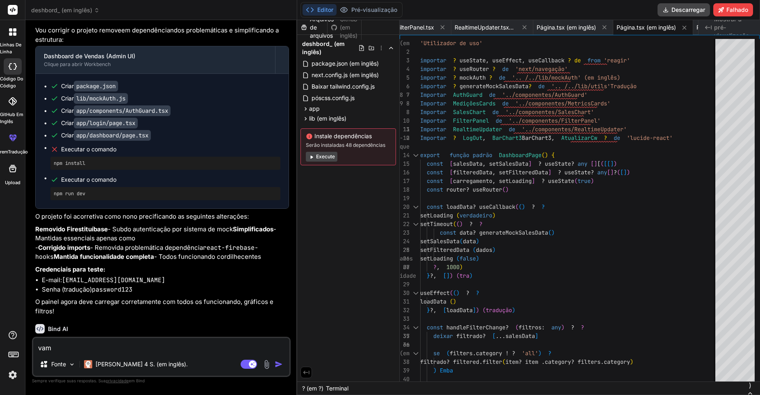
type textarea "vamo"
type textarea "x"
type textarea "vamos"
type textarea "x"
type textarea "vamos"
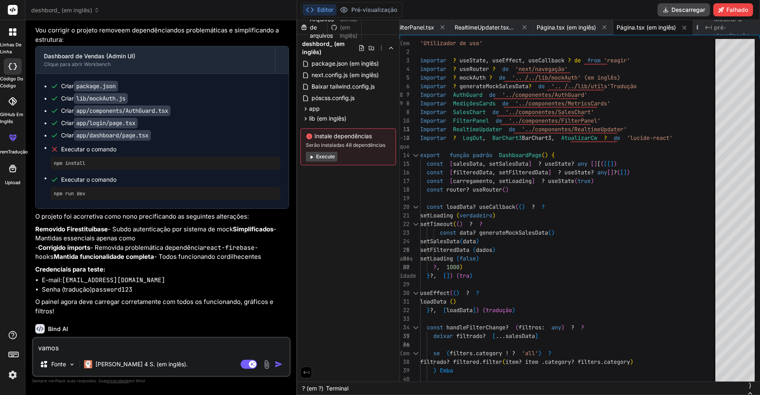
type textarea "x"
type textarea "vamos v"
type textarea "x"
type textarea "vamos vi"
type textarea "x"
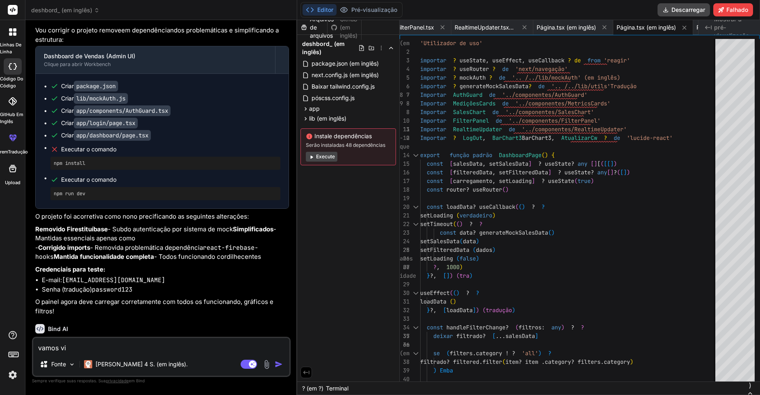
type textarea "vamos viz"
type textarea "x"
type textarea "vamos vizu"
type textarea "x"
type textarea "vamos vizua"
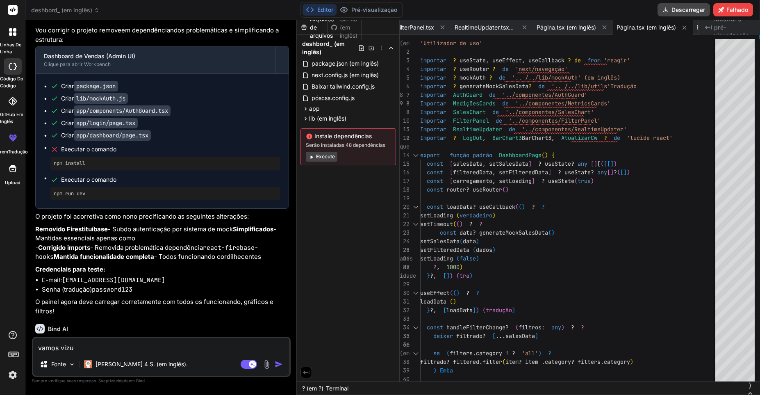
type textarea "x"
type textarea "vamos vizual"
type textarea "x"
type textarea "vamos vizuali"
type textarea "x"
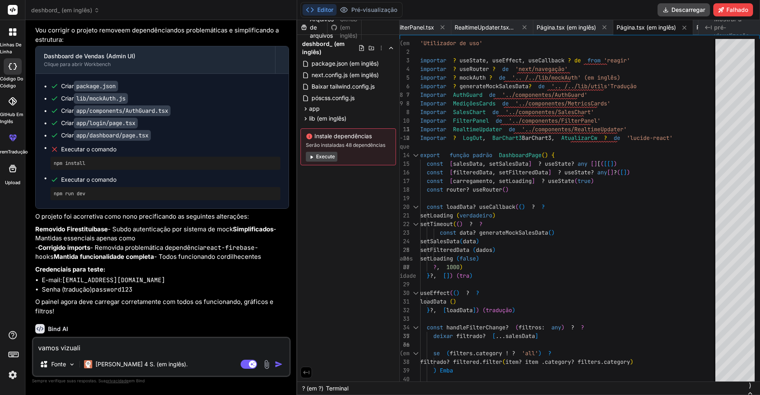
type textarea "vamos vizualiz"
type textarea "x"
type textarea "vamos vizualiza"
type textarea "x"
type textarea "vamos vizualizar"
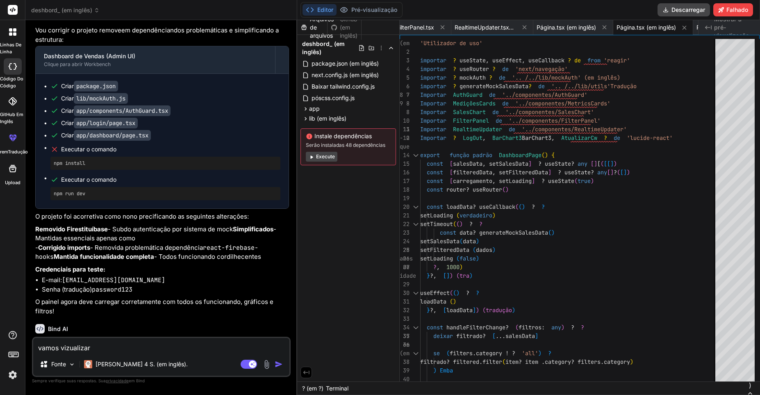
type textarea "x"
type textarea "vamos vizualizar"
type textarea "x"
type textarea "vamos vizualizar o"
type textarea "x"
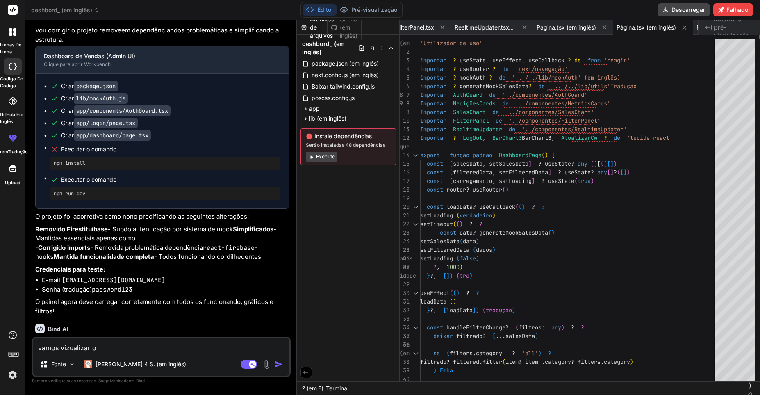
type textarea "vamos vizualizar o p"
type textarea "x"
type textarea "vamos vizualizar o pr"
type textarea "x"
type textarea "vamos vizualizar o pro"
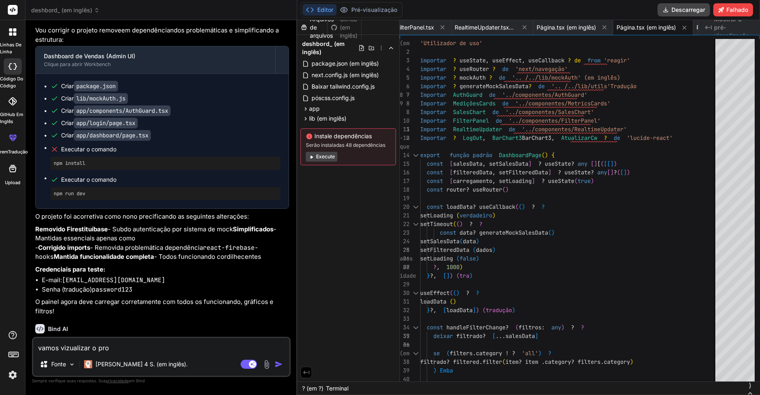
type textarea "x"
type textarea "vamos vizualizar o proj"
type textarea "x"
type textarea "vamos vizualizar o proje"
type textarea "x"
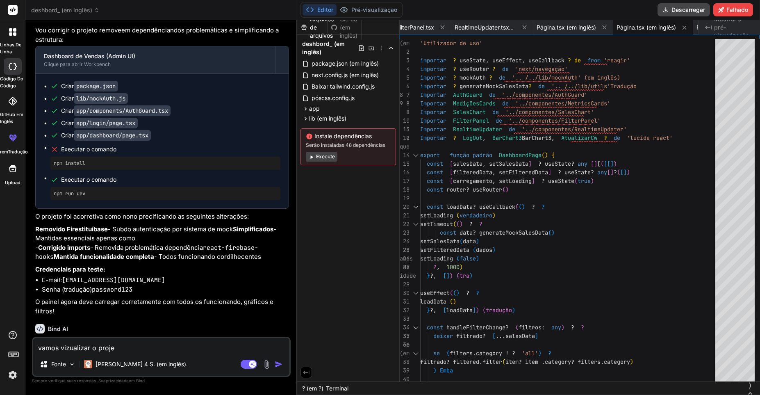
type textarea "vamos vizualizar o projet"
type textarea "x"
type textarea "vamos vizualizar o projeto"
type textarea "x"
type textarea "vamos vizualizar o projeto"
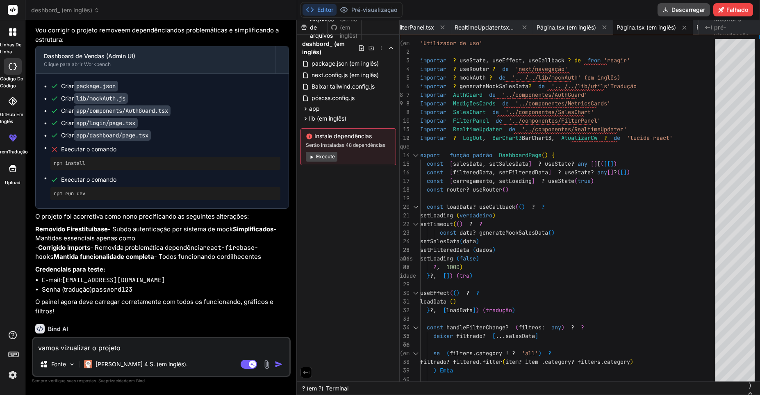
type textarea "x"
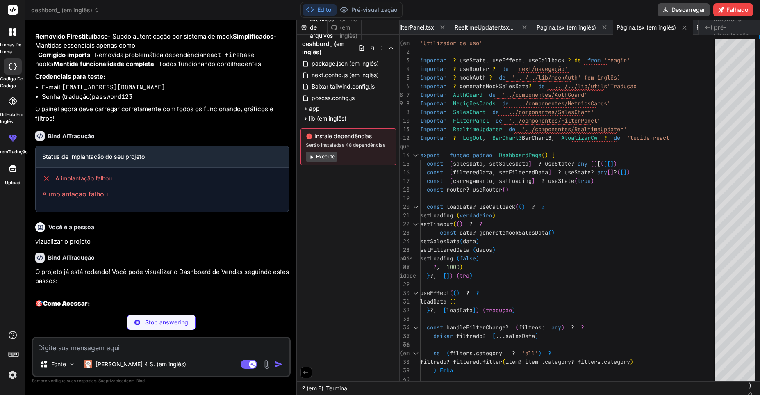
scroll to position [978, 0]
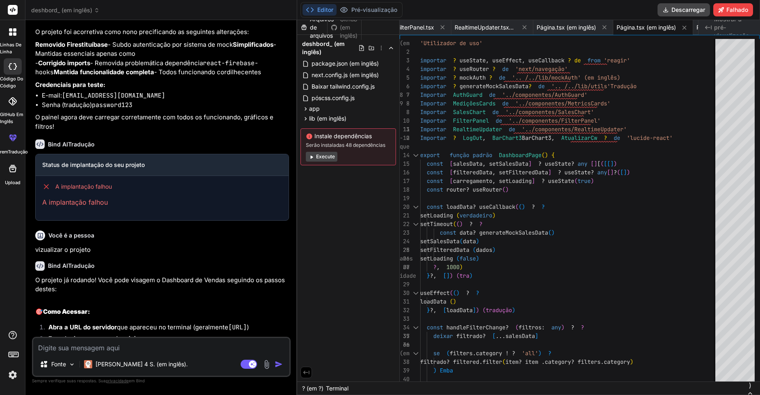
type textarea "x"
click at [253, 255] on p "vizualizar o projeto" at bounding box center [162, 249] width 254 height 9
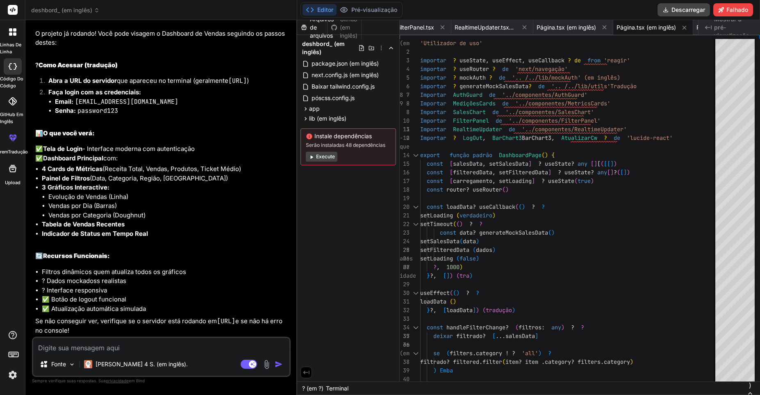
scroll to position [0, 831]
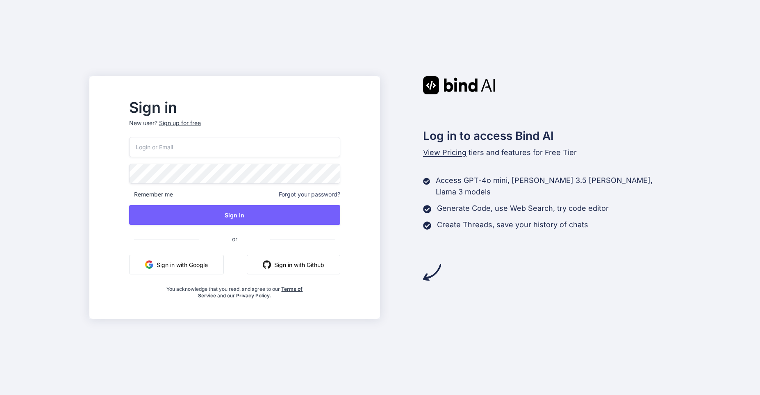
click at [271, 268] on img "button" at bounding box center [267, 264] width 8 height 8
click at [224, 273] on button "Sign in with Google" at bounding box center [176, 265] width 95 height 20
